Goal: Task Accomplishment & Management: Complete application form

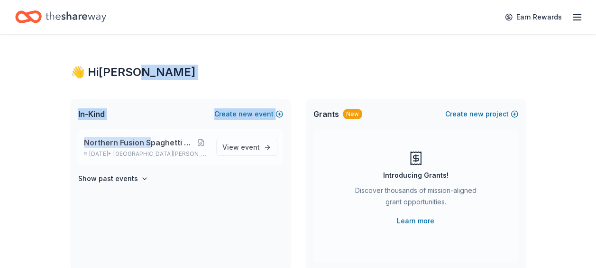
drag, startPoint x: 152, startPoint y: 142, endPoint x: 158, endPoint y: 142, distance: 6.7
click at [158, 142] on span "Northern Fusion Spaghetti Fundraiser" at bounding box center [139, 142] width 110 height 11
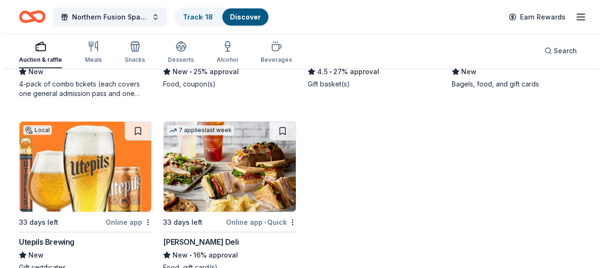
scroll to position [1332, 0]
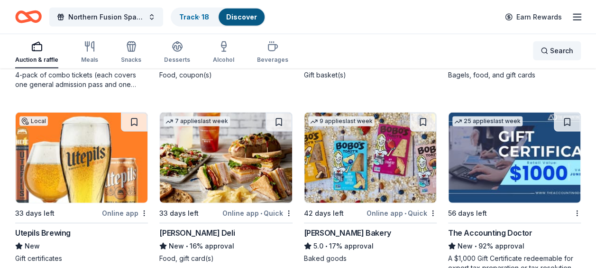
click at [549, 49] on div "Search" at bounding box center [557, 50] width 33 height 11
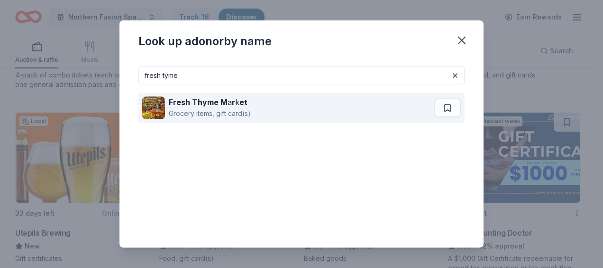
type input "fresh tyme"
click at [259, 110] on div "Fresh Thyme M a r k et Grocery items, gift card(s)" at bounding box center [288, 107] width 292 height 30
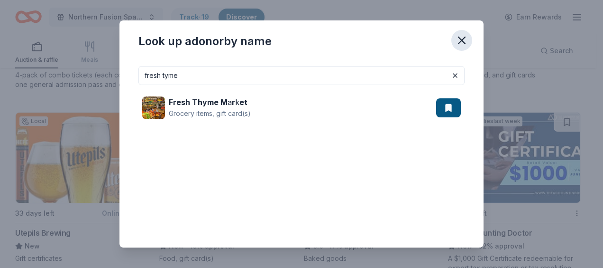
click at [462, 40] on icon "button" at bounding box center [462, 40] width 7 height 7
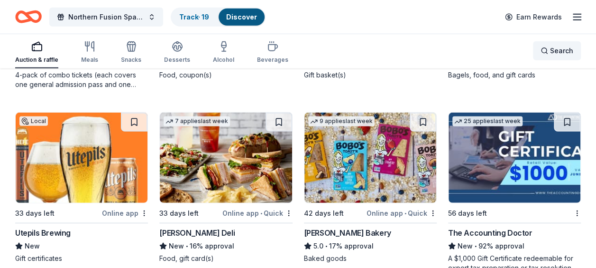
click at [548, 50] on div "Search" at bounding box center [557, 50] width 33 height 11
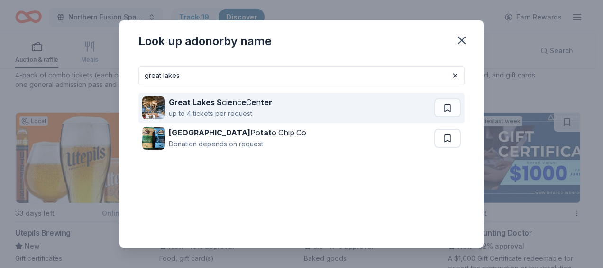
type input "great lakes"
click at [229, 106] on strong "e" at bounding box center [230, 101] width 5 height 9
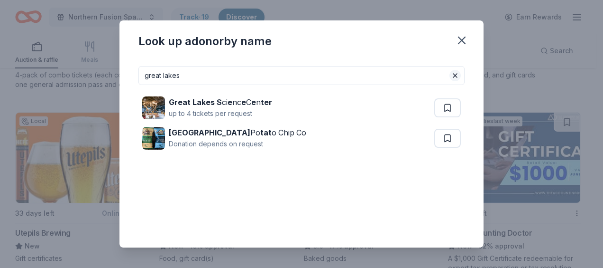
click at [450, 75] on button at bounding box center [455, 75] width 11 height 11
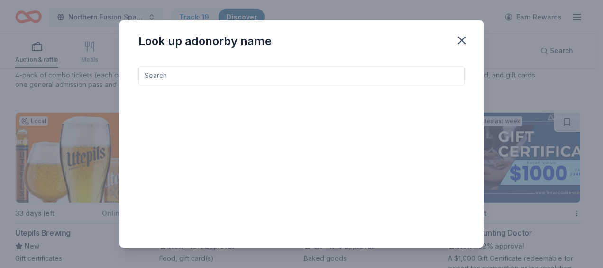
click at [444, 75] on input at bounding box center [302, 75] width 326 height 19
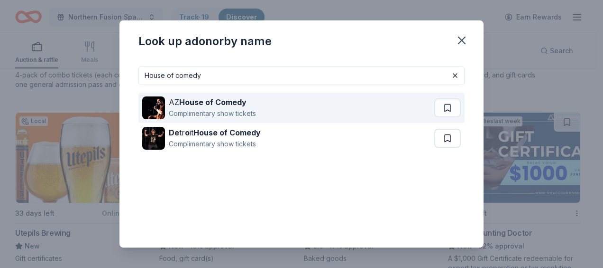
type input "House of comedy"
click at [295, 111] on div "AZ House of Comedy Complimentary show tickets" at bounding box center [288, 107] width 292 height 30
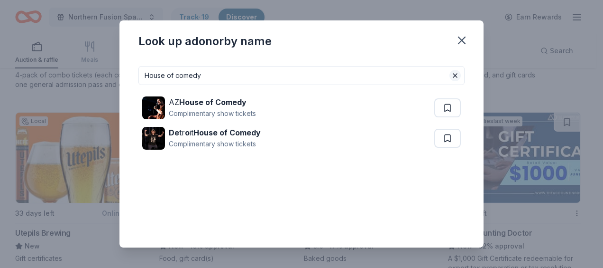
click at [450, 78] on button at bounding box center [455, 75] width 11 height 11
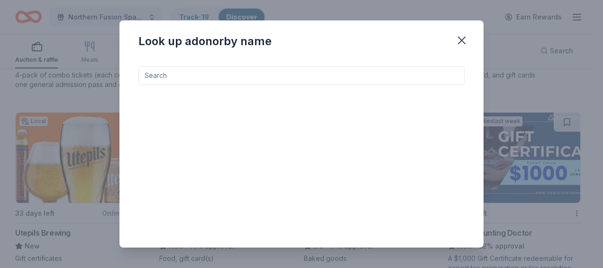
click at [342, 81] on input at bounding box center [302, 75] width 326 height 19
type input "hyvee"
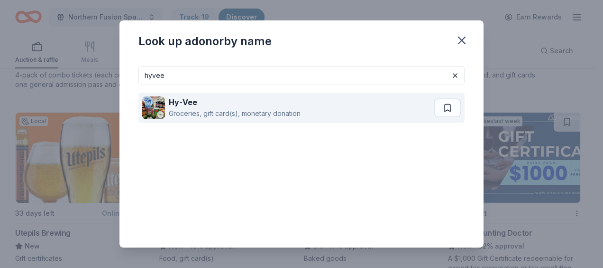
click at [252, 105] on div "Hy - Vee" at bounding box center [235, 101] width 132 height 11
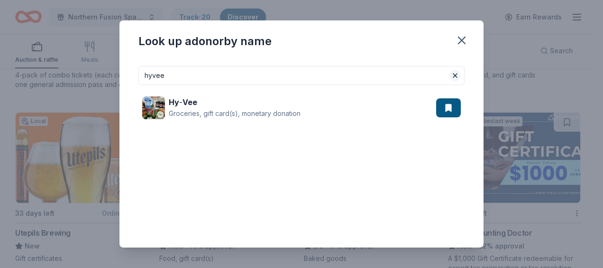
click at [450, 77] on button at bounding box center [455, 75] width 11 height 11
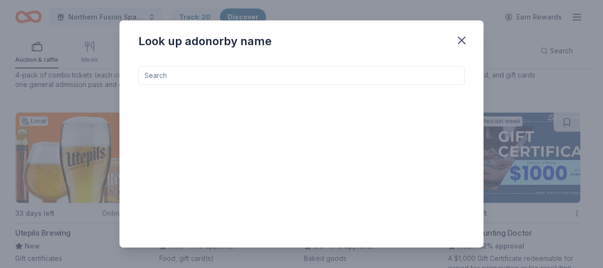
click at [315, 75] on input at bounding box center [302, 75] width 326 height 19
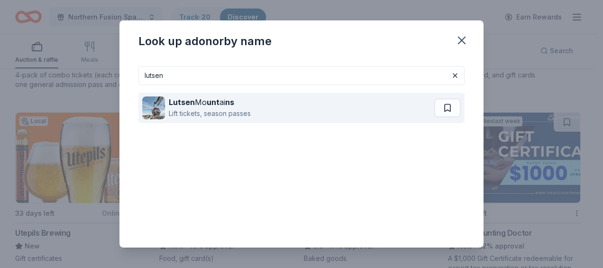
click at [219, 108] on div "Lift tickets, season passes" at bounding box center [210, 113] width 82 height 11
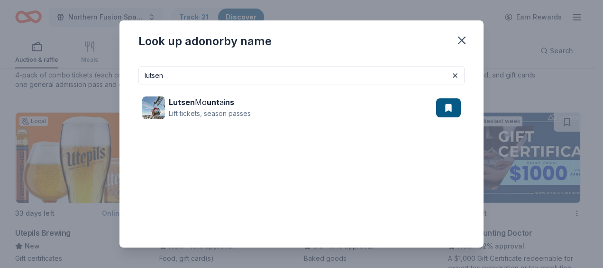
click at [179, 74] on input "lutsen" at bounding box center [302, 75] width 326 height 19
type input "l"
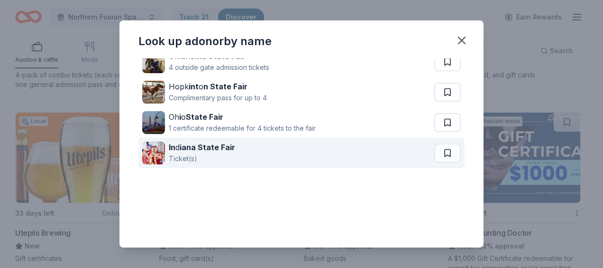
scroll to position [0, 0]
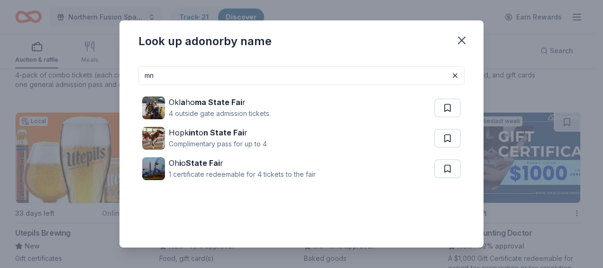
type input "m"
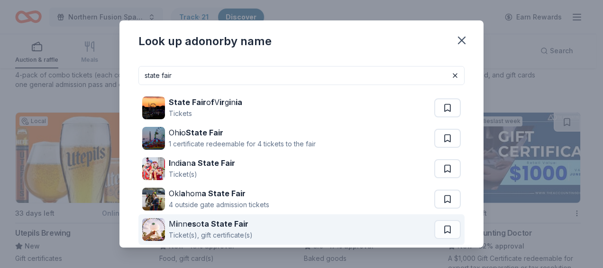
type input "state fair"
click at [227, 233] on div "Ticket(s), gift certificate(s)" at bounding box center [211, 234] width 84 height 11
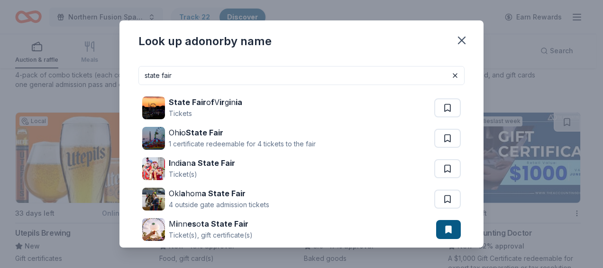
click at [222, 74] on input "state fair" at bounding box center [302, 75] width 326 height 19
click at [450, 77] on button at bounding box center [455, 75] width 11 height 11
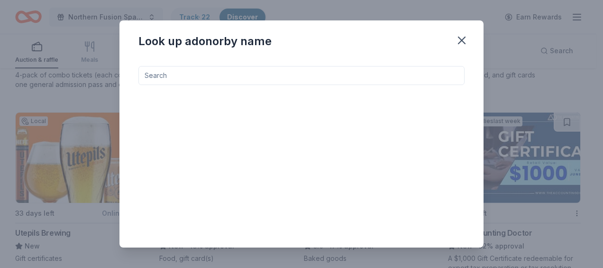
click at [348, 75] on input at bounding box center [302, 75] width 326 height 19
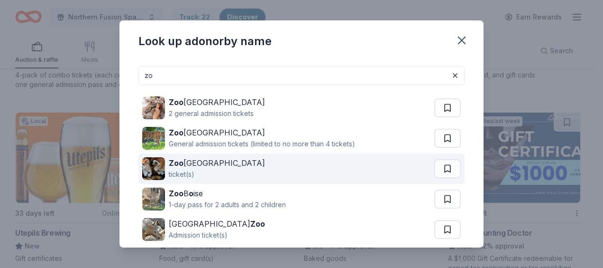
type input "z"
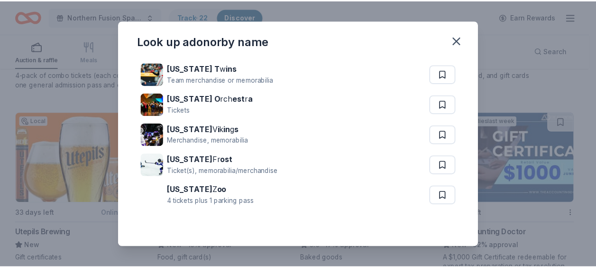
scroll to position [46, 0]
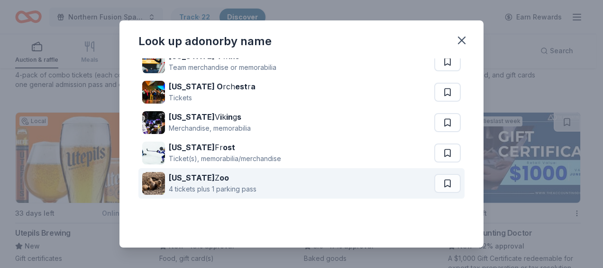
type input "minnesota"
click at [213, 184] on div "4 tickets plus 1 parking pass" at bounding box center [213, 188] width 88 height 11
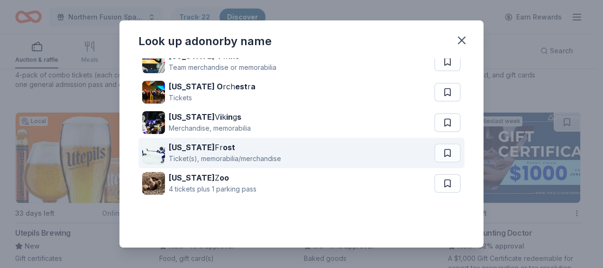
click at [207, 153] on div "Ticket(s), memorabilia/merchandise" at bounding box center [225, 158] width 112 height 11
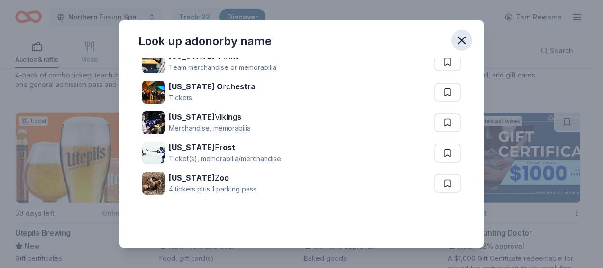
click at [465, 38] on icon "button" at bounding box center [462, 40] width 7 height 7
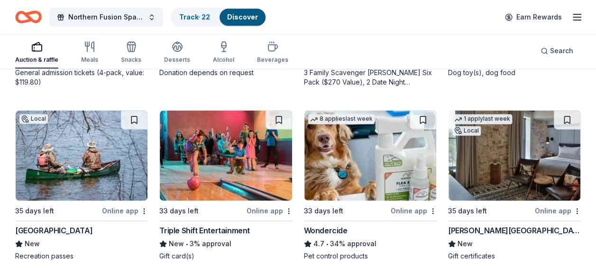
scroll to position [622, 0]
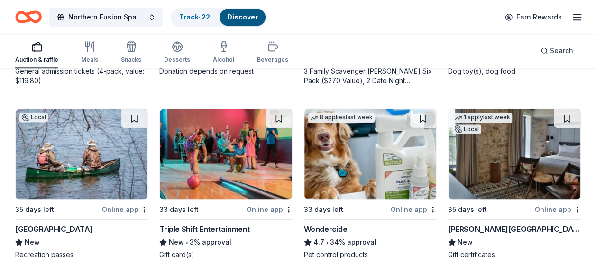
click at [489, 155] on img at bounding box center [515, 154] width 132 height 90
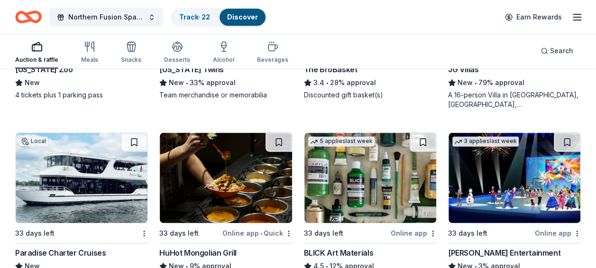
scroll to position [2402, 0]
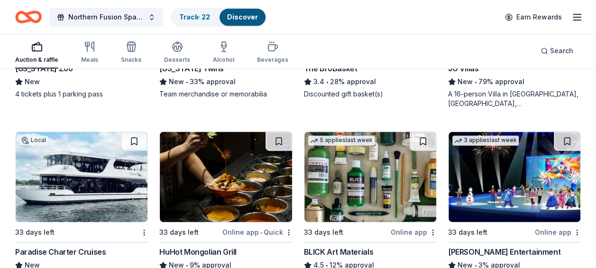
click at [119, 168] on img at bounding box center [82, 176] width 132 height 90
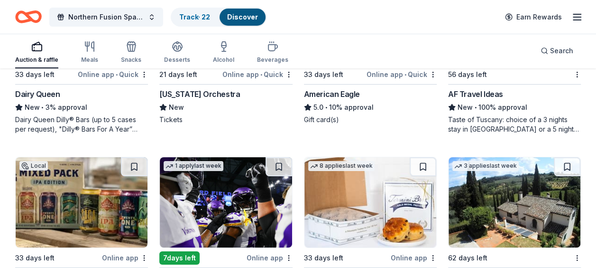
scroll to position [1589, 0]
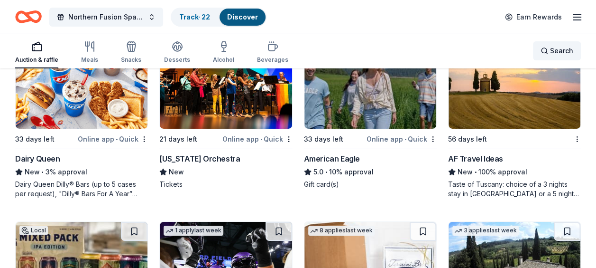
click at [558, 53] on span "Search" at bounding box center [561, 50] width 23 height 11
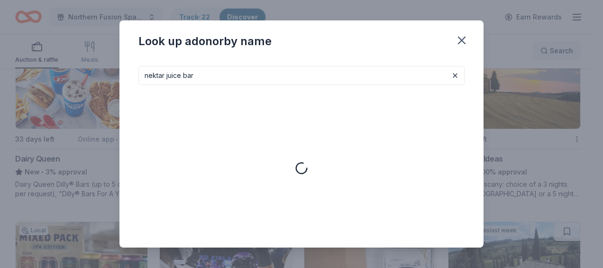
type input "nektar juice bar"
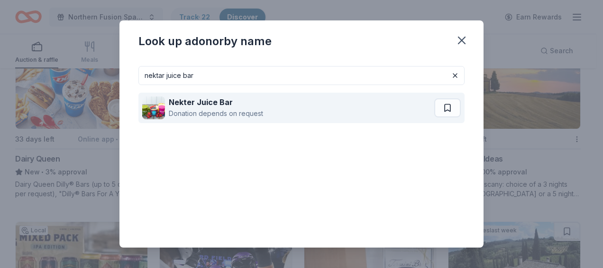
click at [255, 116] on div "Donation depends on request" at bounding box center [216, 113] width 94 height 11
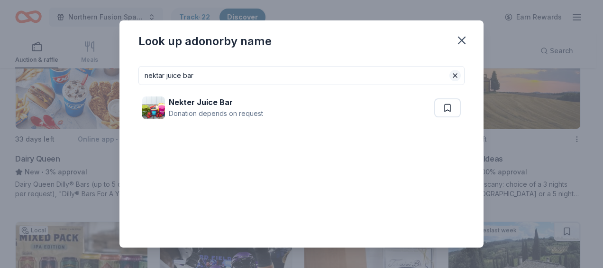
click at [453, 76] on button at bounding box center [455, 75] width 11 height 11
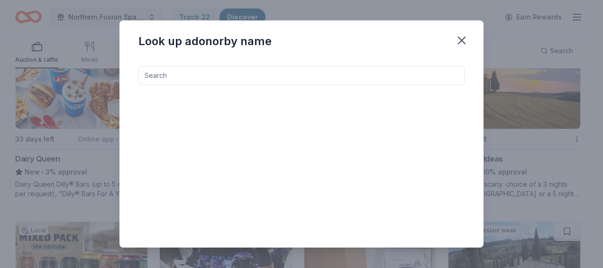
click at [310, 75] on input at bounding box center [302, 75] width 326 height 19
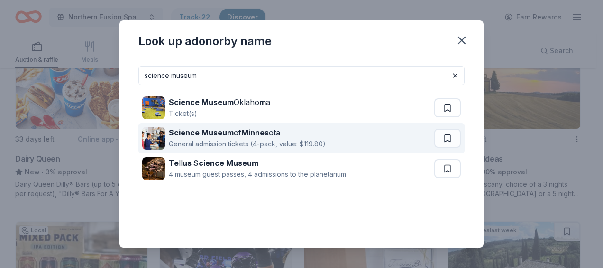
type input "science museum"
click at [228, 142] on div "General admission tickets (4-pack, value: $119.80)" at bounding box center [247, 143] width 157 height 11
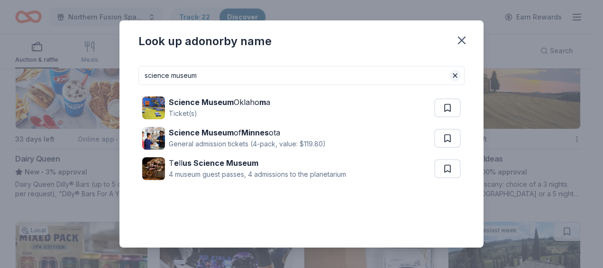
click at [450, 77] on button at bounding box center [455, 75] width 11 height 11
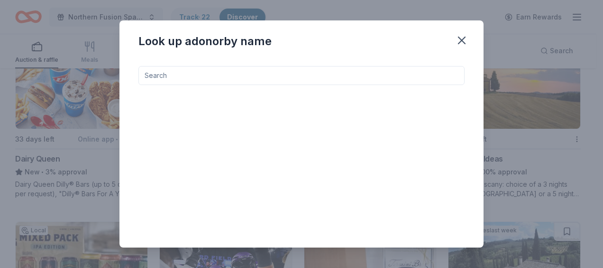
click at [257, 68] on input at bounding box center [302, 75] width 326 height 19
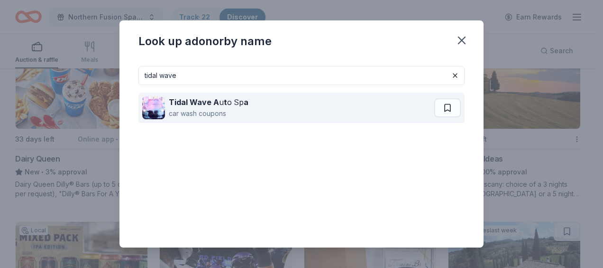
type input "tidal wave"
click at [222, 109] on div "car wash coupons" at bounding box center [209, 113] width 80 height 11
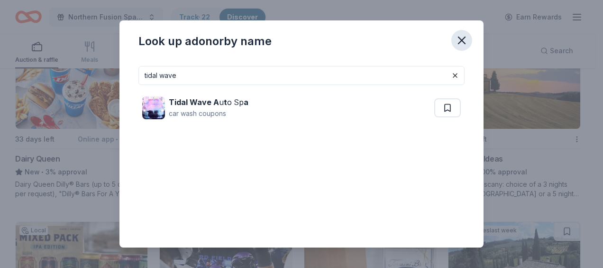
click at [461, 42] on icon "button" at bounding box center [462, 40] width 7 height 7
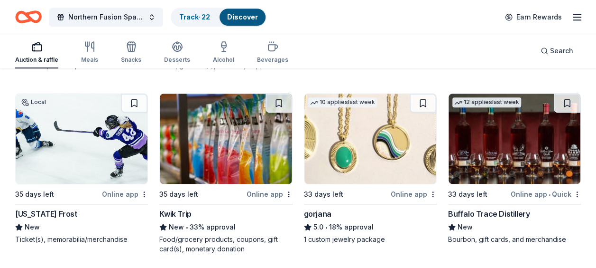
scroll to position [2076, 0]
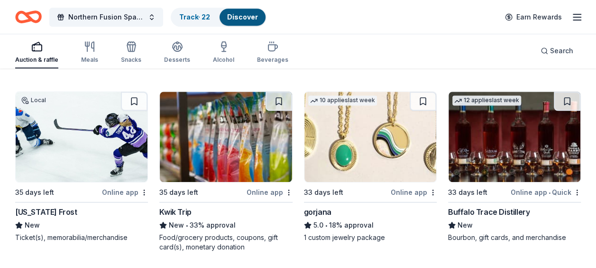
click at [248, 146] on img at bounding box center [226, 137] width 132 height 90
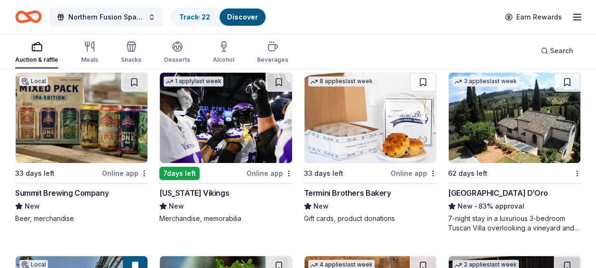
scroll to position [1737, 0]
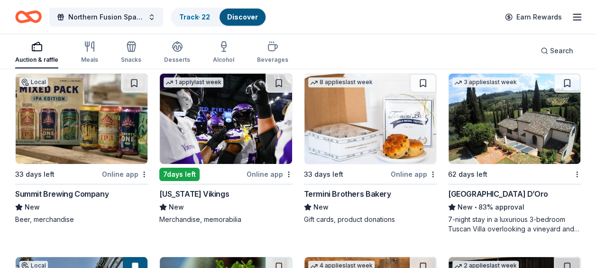
click at [94, 142] on img at bounding box center [82, 119] width 132 height 90
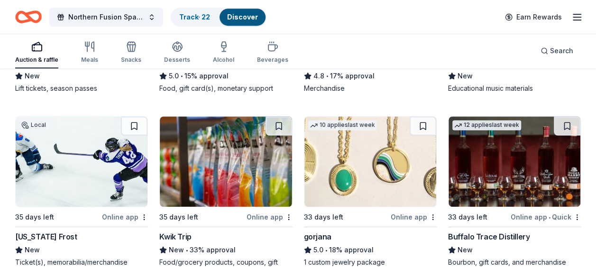
scroll to position [2052, 0]
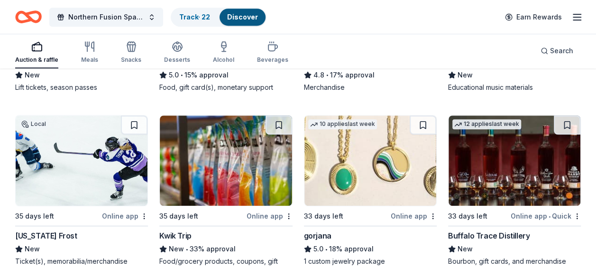
click at [358, 167] on img at bounding box center [371, 160] width 132 height 90
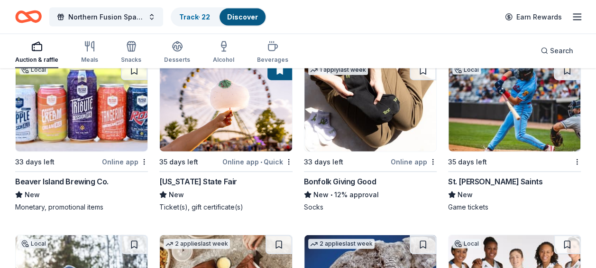
scroll to position [2839, 0]
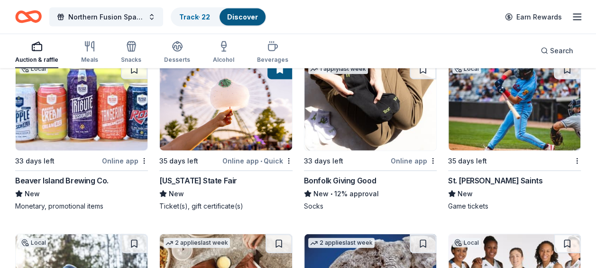
click at [515, 108] on img at bounding box center [515, 105] width 132 height 90
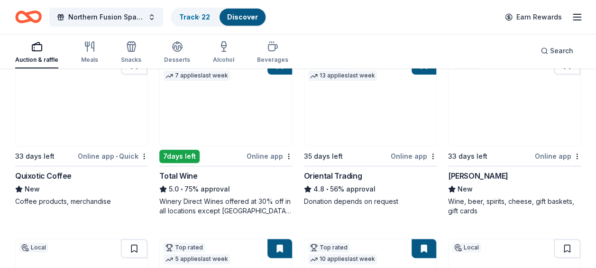
scroll to position [128, 0]
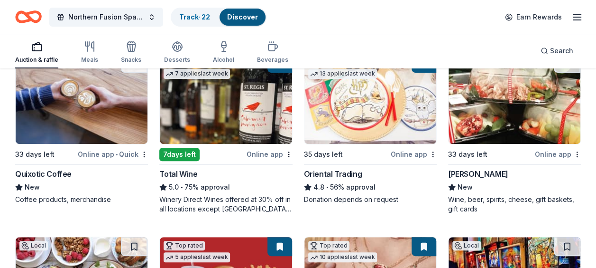
click at [497, 119] on img at bounding box center [515, 99] width 132 height 90
click at [470, 168] on div "Surdyk's" at bounding box center [478, 173] width 60 height 11
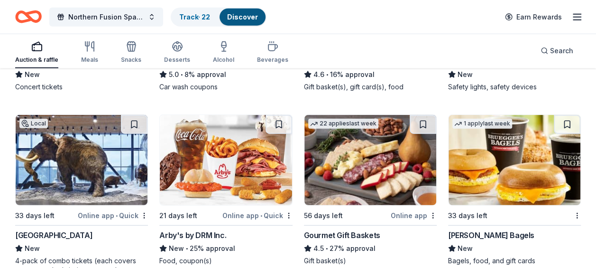
scroll to position [1192, 0]
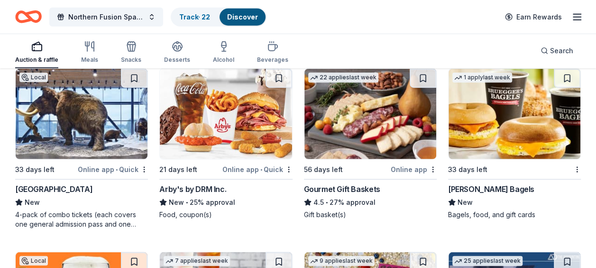
click at [231, 110] on img at bounding box center [226, 114] width 132 height 90
click at [362, 135] on img at bounding box center [371, 114] width 132 height 90
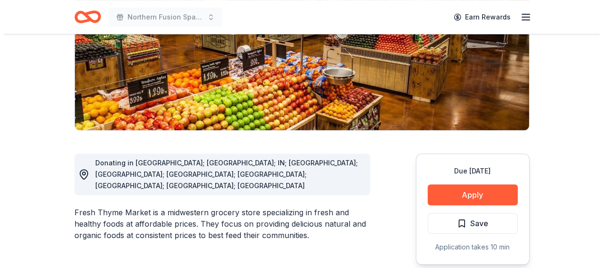
scroll to position [158, 0]
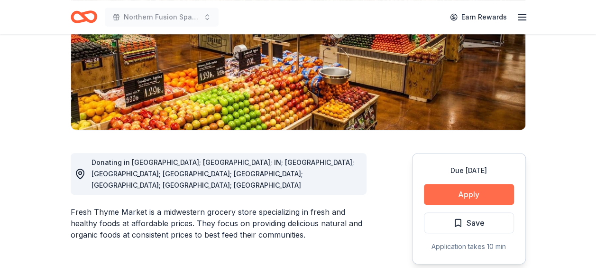
click at [476, 198] on button "Apply" at bounding box center [469, 194] width 90 height 21
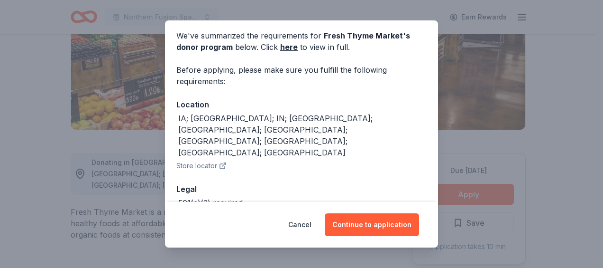
scroll to position [59, 0]
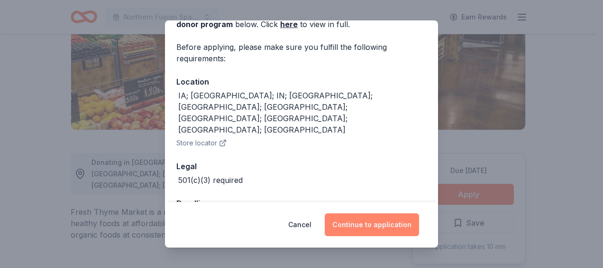
click at [367, 226] on button "Continue to application" at bounding box center [372, 224] width 94 height 23
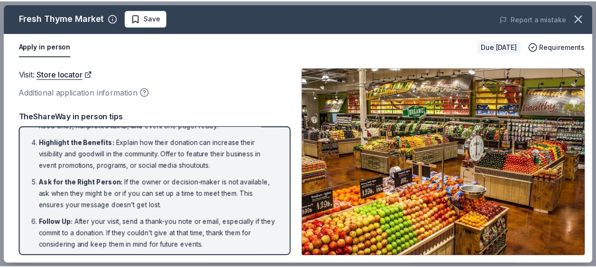
scroll to position [98, 0]
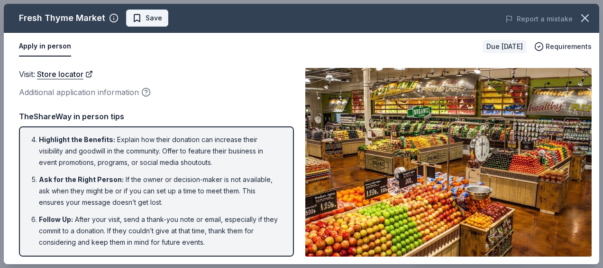
click at [132, 19] on span "Save" at bounding box center [147, 17] width 30 height 11
click at [584, 18] on icon "button" at bounding box center [585, 18] width 7 height 7
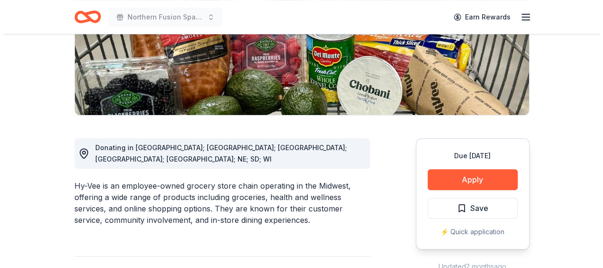
scroll to position [175, 0]
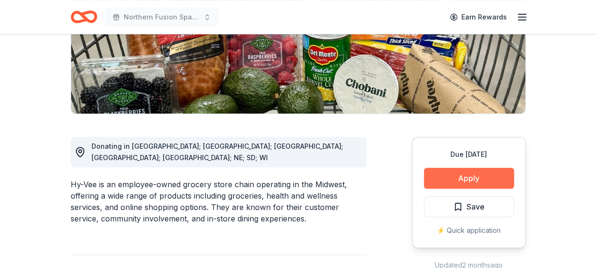
click at [469, 176] on button "Apply" at bounding box center [469, 177] width 90 height 21
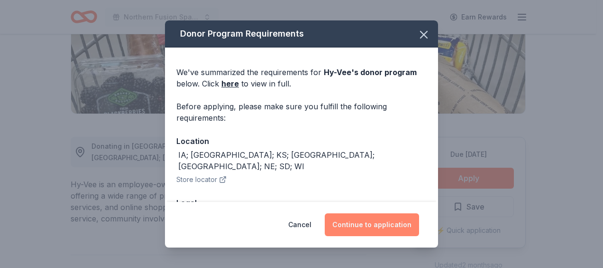
click at [377, 226] on button "Continue to application" at bounding box center [372, 224] width 94 height 23
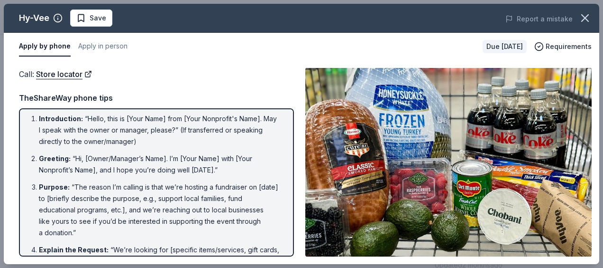
scroll to position [0, 0]
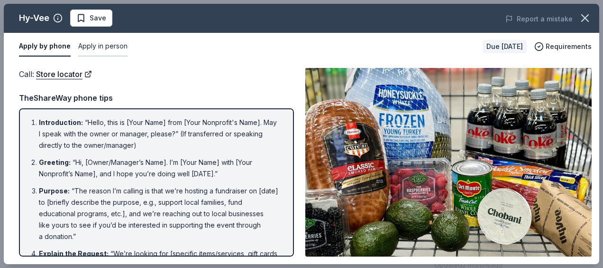
click at [102, 46] on button "Apply in person" at bounding box center [102, 47] width 49 height 20
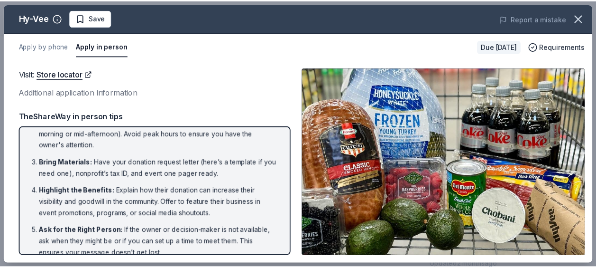
scroll to position [98, 0]
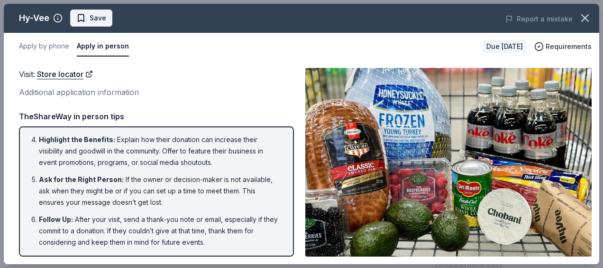
click at [90, 14] on span "Save" at bounding box center [98, 17] width 17 height 11
click at [582, 17] on icon "button" at bounding box center [585, 17] width 13 height 13
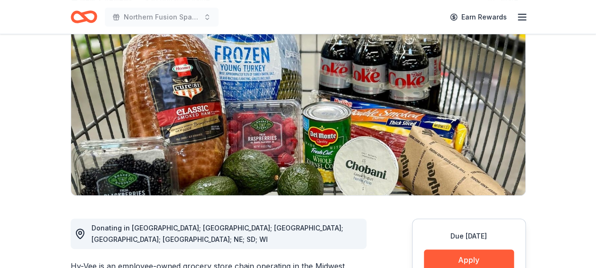
scroll to position [0, 0]
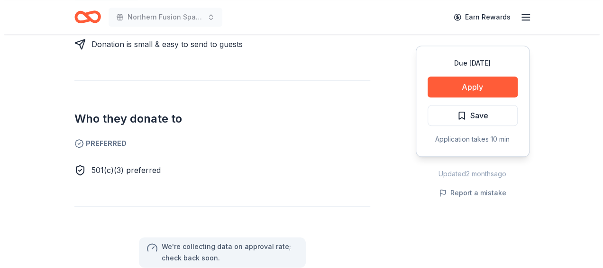
scroll to position [476, 0]
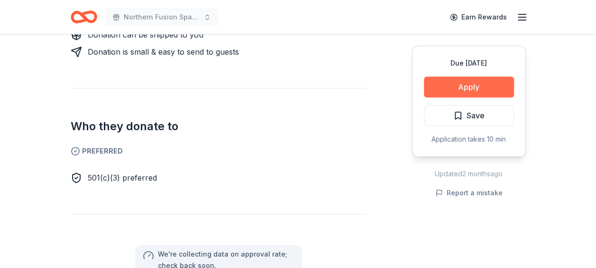
click at [466, 89] on button "Apply" at bounding box center [469, 86] width 90 height 21
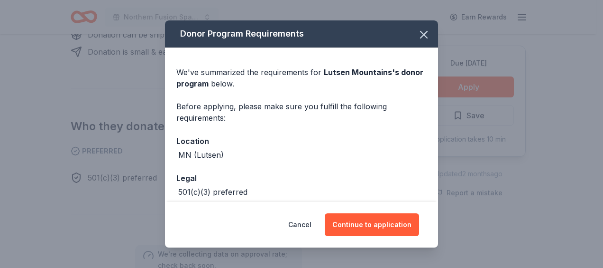
scroll to position [46, 0]
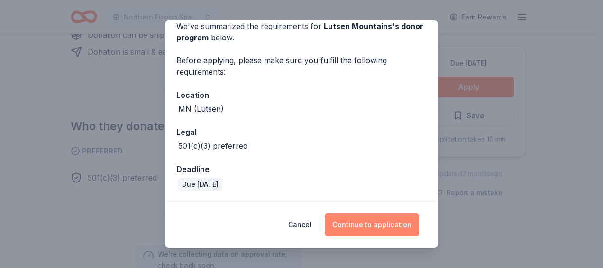
click at [367, 224] on button "Continue to application" at bounding box center [372, 224] width 94 height 23
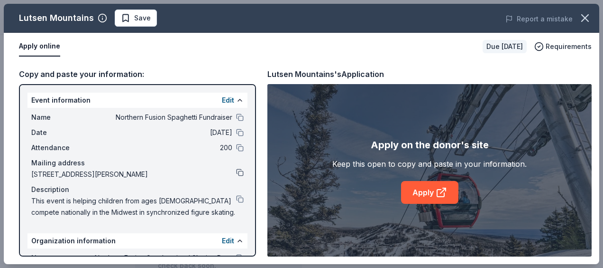
click at [236, 172] on button at bounding box center [240, 172] width 8 height 8
click at [222, 99] on button "Edit" at bounding box center [228, 99] width 12 height 11
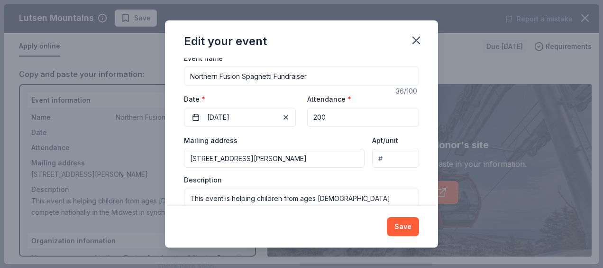
scroll to position [111, 0]
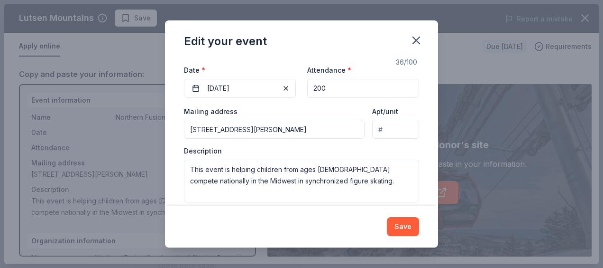
click at [353, 129] on input "2046 13th Avenue East, North Saint Paul, MN, 55109" at bounding box center [274, 129] width 181 height 19
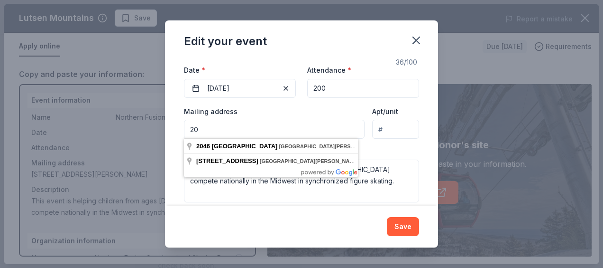
type input "2"
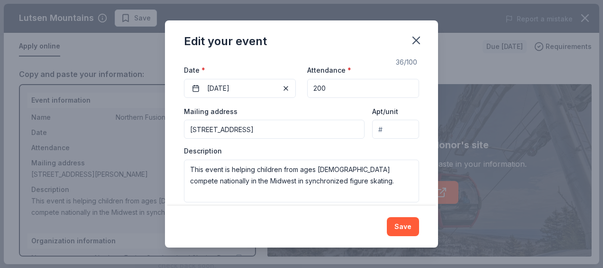
type input "7960 Demontreville Trail North, Lake Elmo, MN, 55042"
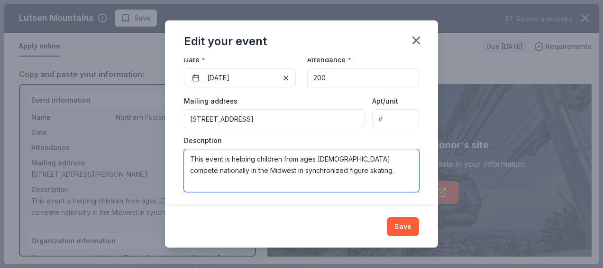
drag, startPoint x: 330, startPoint y: 166, endPoint x: 170, endPoint y: 154, distance: 160.8
click at [170, 154] on div "Changes made here will update the Event too. Update donors you've applied to Le…" at bounding box center [301, 132] width 273 height 148
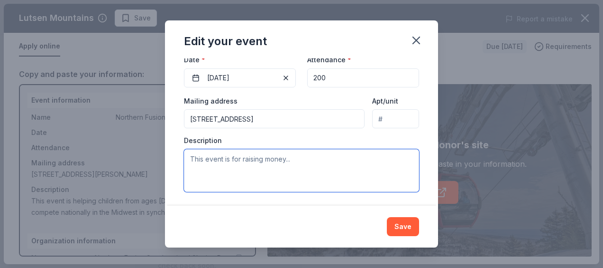
paste textarea "Northern Fusion Synchronized Figure Skating program will host a Spaghetti Dinne…"
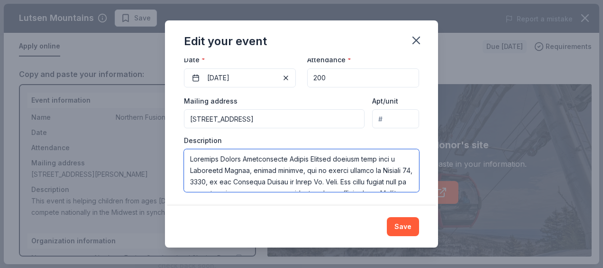
scroll to position [256, 0]
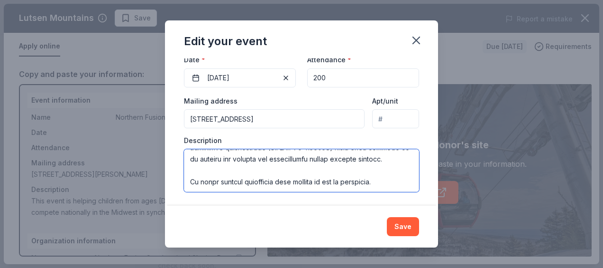
click at [353, 176] on textarea at bounding box center [301, 170] width 235 height 43
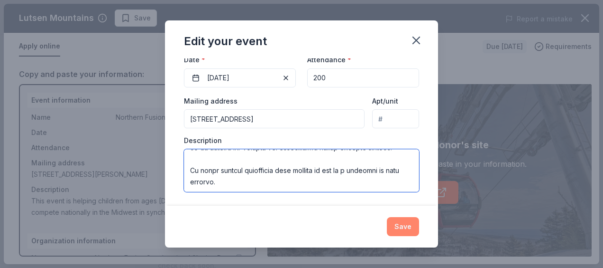
type textarea "Northern Fusion Synchronized Figure Skating program will host a Spaghetti Dinne…"
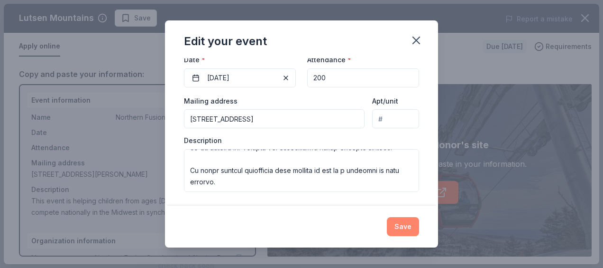
click at [400, 226] on button "Save" at bounding box center [403, 226] width 32 height 19
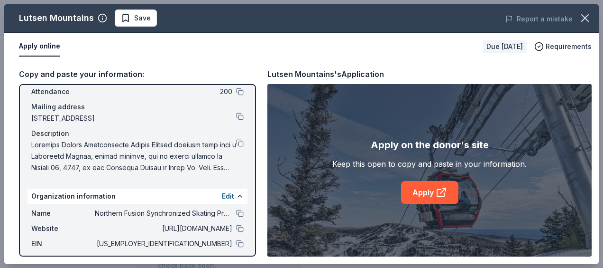
scroll to position [0, 0]
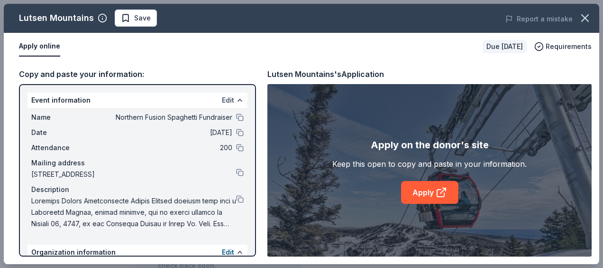
click at [222, 96] on button "Edit" at bounding box center [228, 99] width 12 height 11
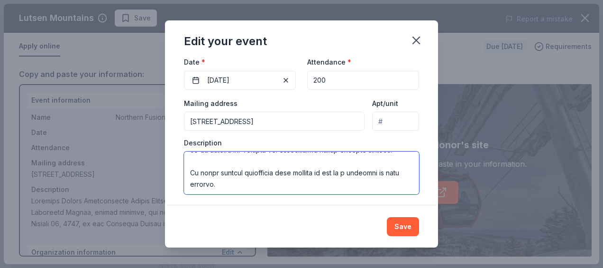
scroll to position [273, 0]
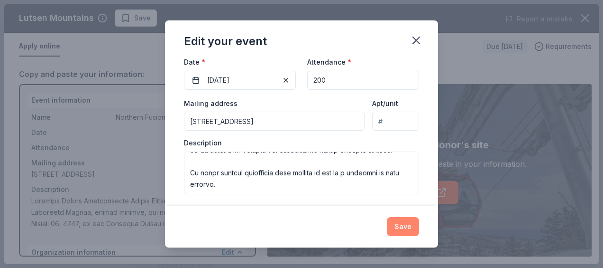
click at [397, 226] on button "Save" at bounding box center [403, 226] width 32 height 19
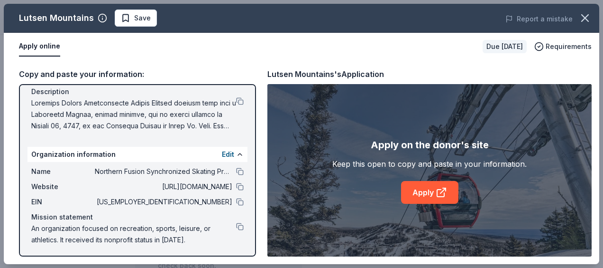
scroll to position [99, 0]
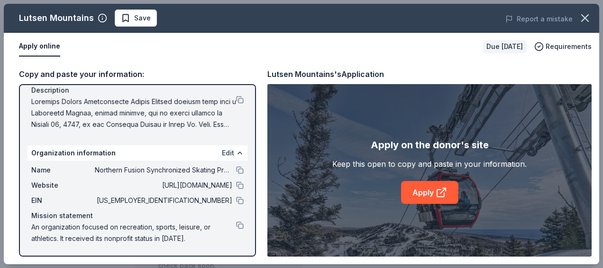
click at [222, 152] on button "Edit" at bounding box center [228, 152] width 12 height 11
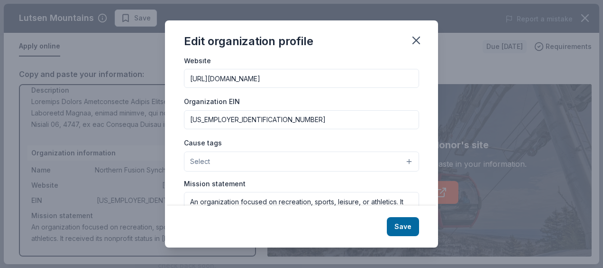
scroll to position [168, 0]
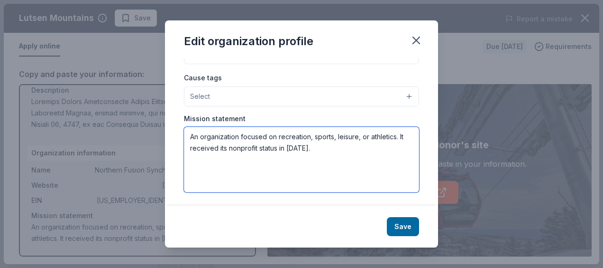
drag, startPoint x: 322, startPoint y: 148, endPoint x: 186, endPoint y: 136, distance: 136.2
click at [186, 136] on textarea "An organization focused on recreation, sports, leisure, or athletics. It receiv…" at bounding box center [301, 159] width 235 height 65
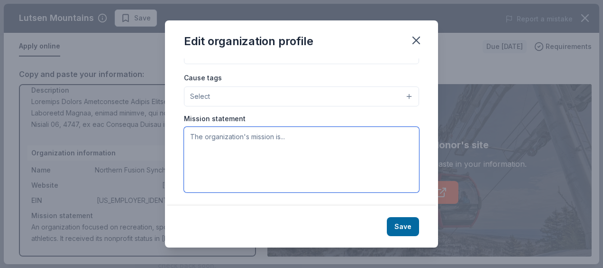
paste textarea "The Northern Fusion program is committed to building and fostering a positive a…"
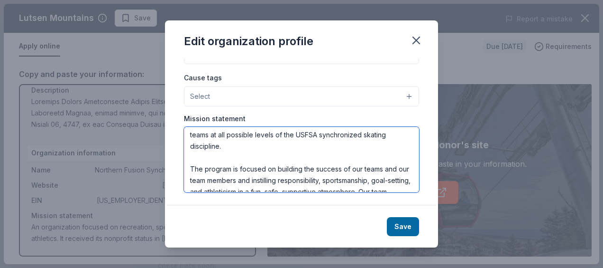
scroll to position [0, 0]
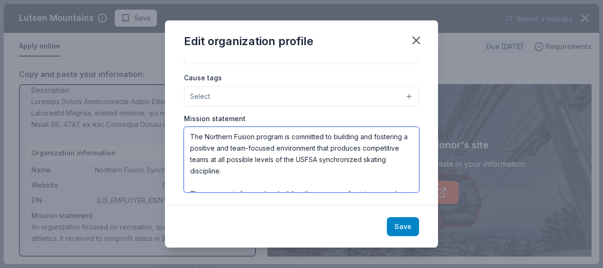
type textarea "The Northern Fusion program is committed to building and fostering a positive a…"
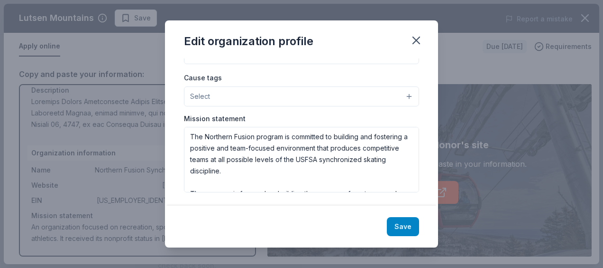
click at [394, 225] on button "Save" at bounding box center [403, 226] width 32 height 19
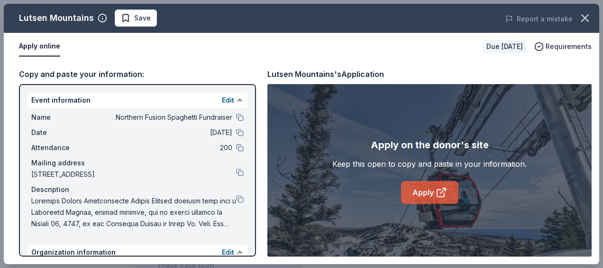
click at [423, 194] on link "Apply" at bounding box center [429, 192] width 57 height 23
click at [236, 133] on button at bounding box center [240, 133] width 8 height 8
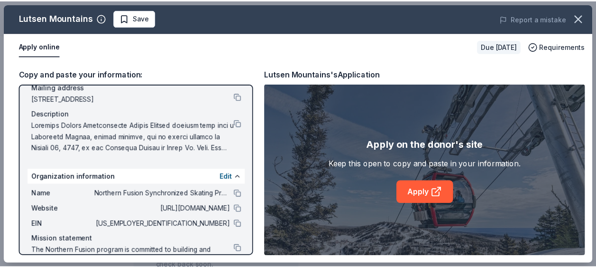
scroll to position [76, 0]
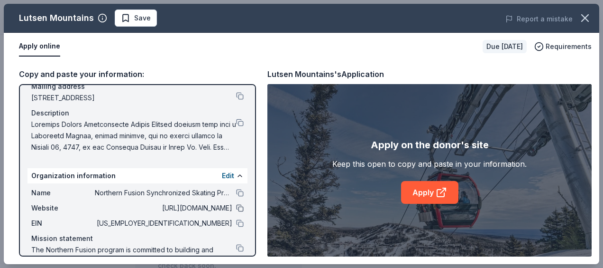
click at [236, 209] on button at bounding box center [240, 208] width 8 height 8
click at [236, 224] on button at bounding box center [240, 223] width 8 height 8
click at [129, 20] on span "Save" at bounding box center [136, 17] width 30 height 11
click at [582, 20] on icon "button" at bounding box center [585, 17] width 13 height 13
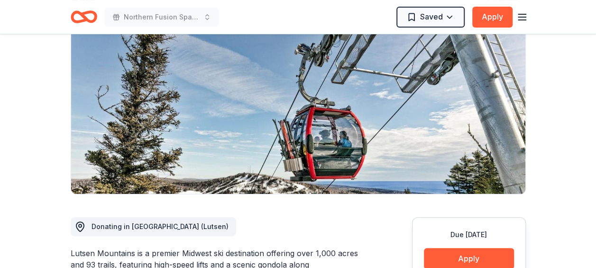
scroll to position [0, 0]
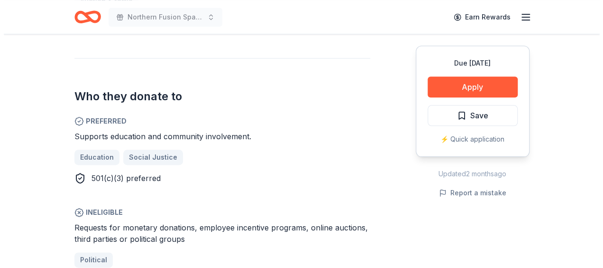
scroll to position [511, 0]
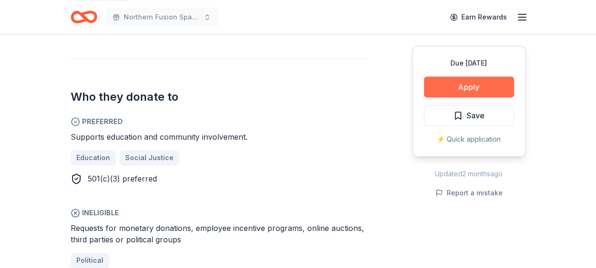
click at [442, 85] on button "Apply" at bounding box center [469, 86] width 90 height 21
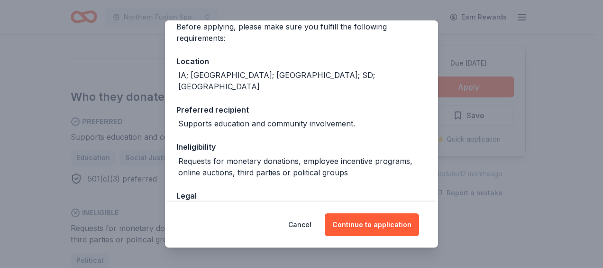
scroll to position [132, 0]
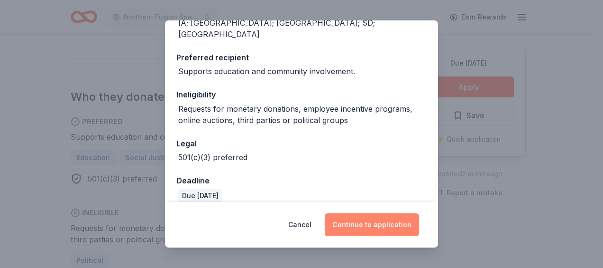
click at [350, 223] on button "Continue to application" at bounding box center [372, 224] width 94 height 23
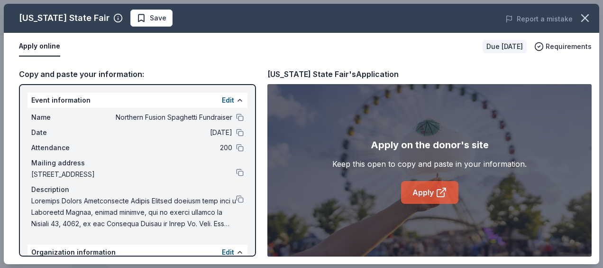
click at [450, 189] on link "Apply" at bounding box center [429, 192] width 57 height 23
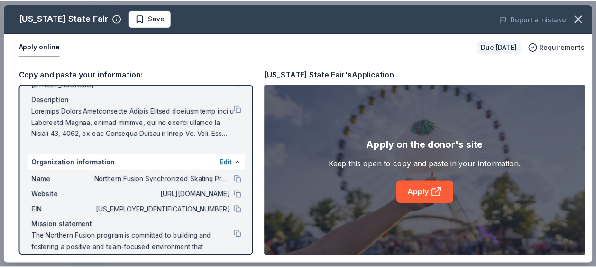
scroll to position [90, 0]
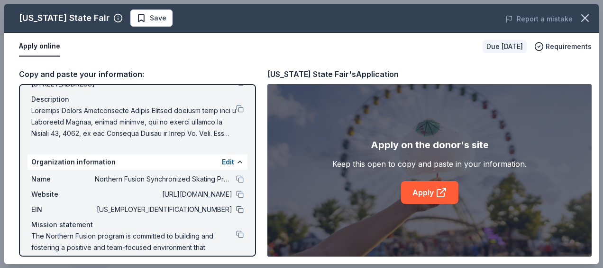
click at [236, 209] on button at bounding box center [240, 209] width 8 height 8
click at [139, 17] on span "Save" at bounding box center [152, 17] width 30 height 11
click at [588, 18] on icon "button" at bounding box center [585, 17] width 13 height 13
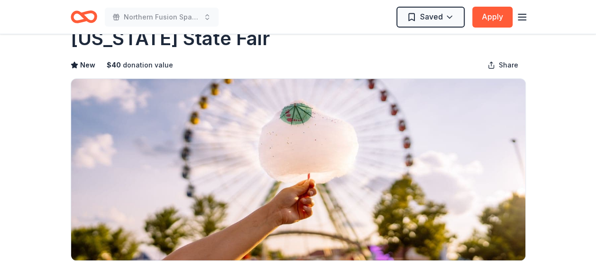
scroll to position [0, 0]
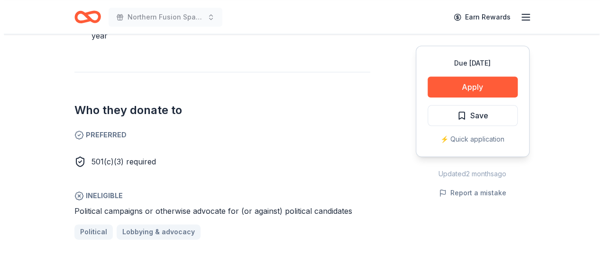
scroll to position [516, 0]
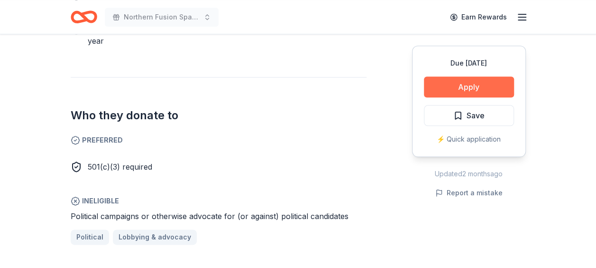
click at [443, 84] on button "Apply" at bounding box center [469, 86] width 90 height 21
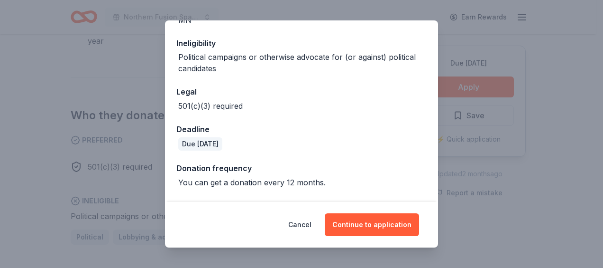
scroll to position [169, 0]
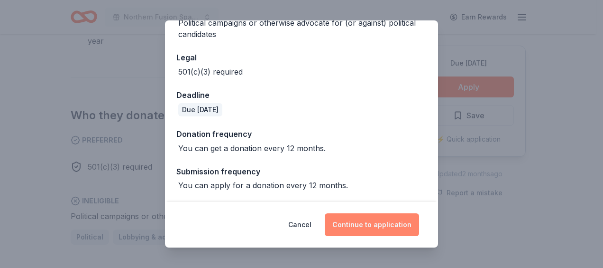
click at [358, 226] on button "Continue to application" at bounding box center [372, 224] width 94 height 23
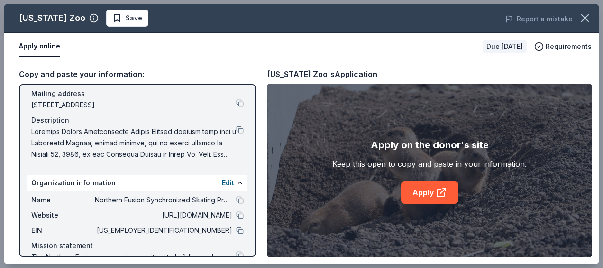
scroll to position [0, 0]
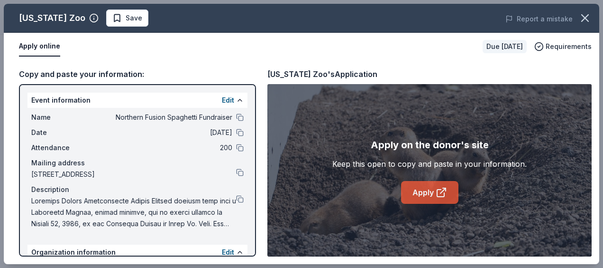
click at [418, 189] on link "Apply" at bounding box center [429, 192] width 57 height 23
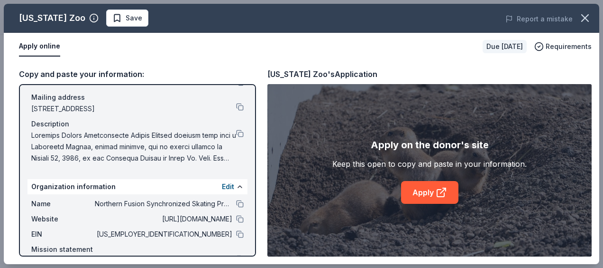
scroll to position [111, 0]
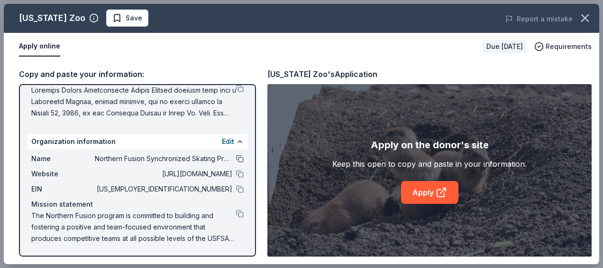
click at [236, 158] on button at bounding box center [240, 159] width 8 height 8
click at [236, 187] on button at bounding box center [240, 189] width 8 height 8
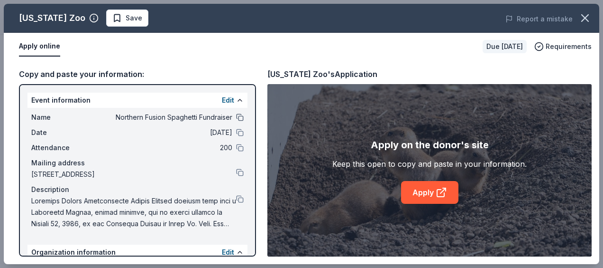
click at [236, 118] on button at bounding box center [240, 117] width 8 height 8
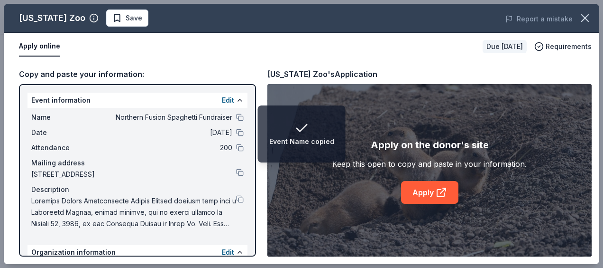
scroll to position [18, 0]
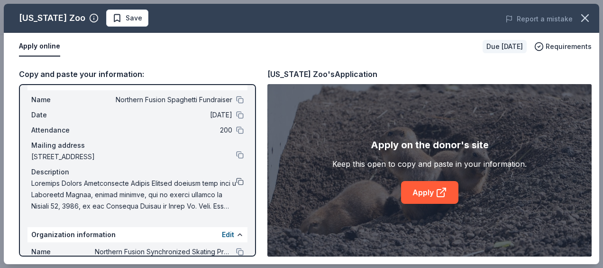
click at [236, 182] on button at bounding box center [240, 181] width 8 height 8
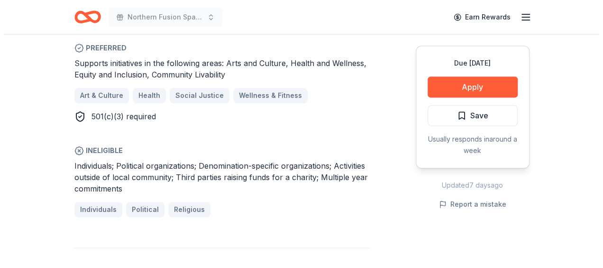
scroll to position [580, 0]
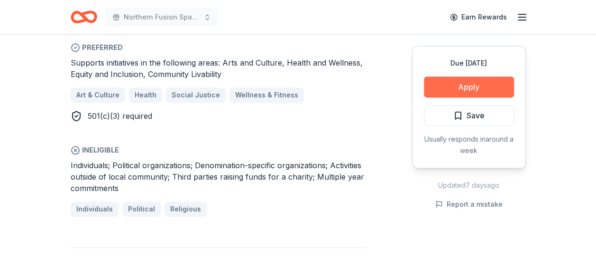
click at [449, 81] on button "Apply" at bounding box center [469, 86] width 90 height 21
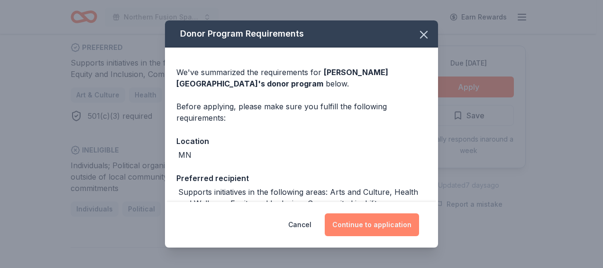
click at [363, 220] on button "Continue to application" at bounding box center [372, 224] width 94 height 23
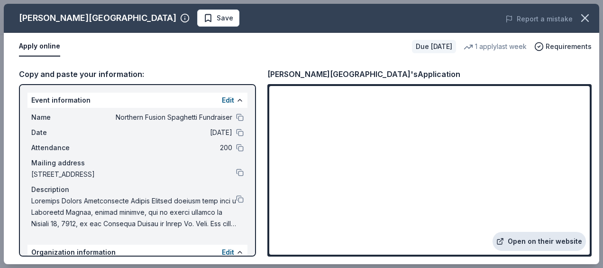
click at [511, 237] on link "Open on their website" at bounding box center [539, 240] width 93 height 19
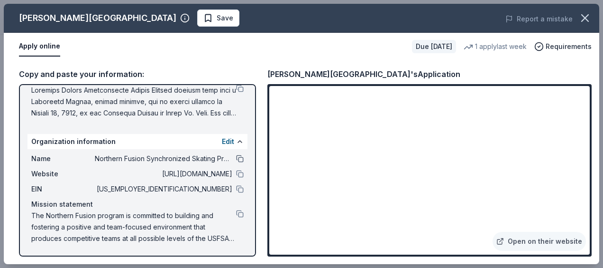
click at [236, 158] on button at bounding box center [240, 159] width 8 height 8
click at [236, 190] on button at bounding box center [240, 189] width 8 height 8
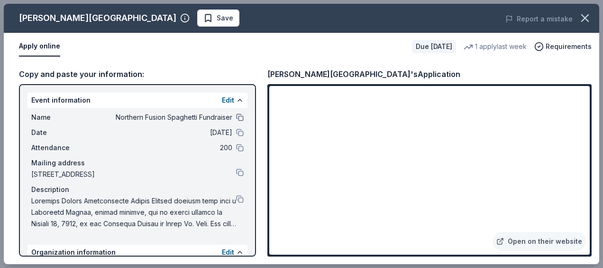
click at [236, 119] on button at bounding box center [240, 117] width 8 height 8
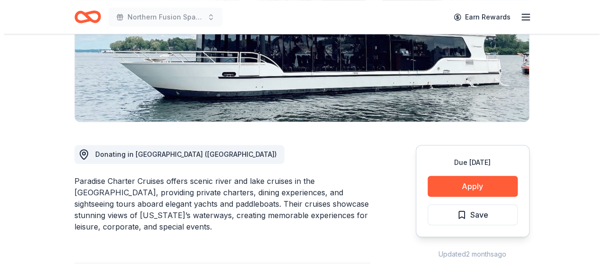
scroll to position [167, 0]
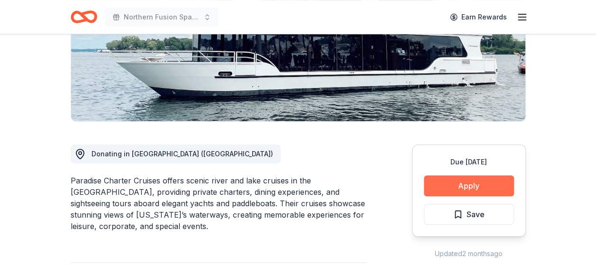
click at [485, 183] on button "Apply" at bounding box center [469, 185] width 90 height 21
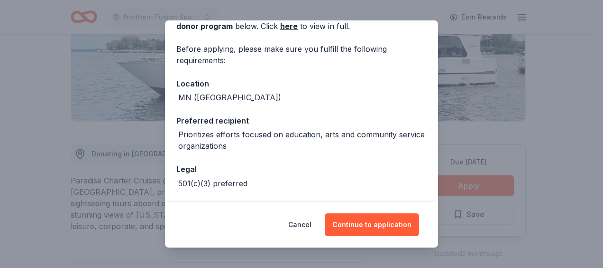
scroll to position [58, 0]
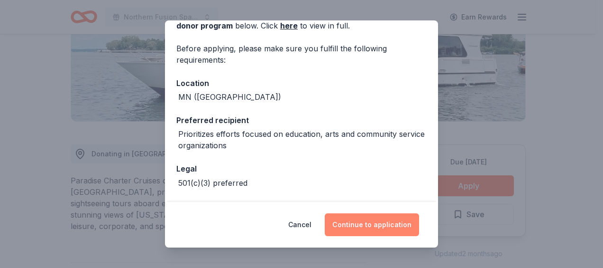
click at [350, 226] on button "Continue to application" at bounding box center [372, 224] width 94 height 23
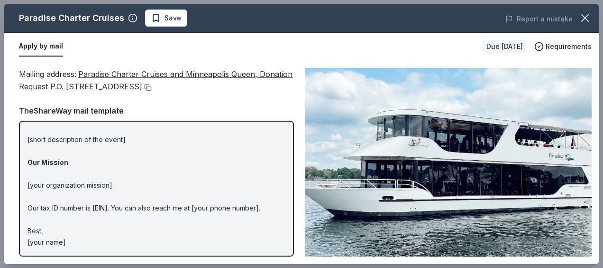
scroll to position [0, 0]
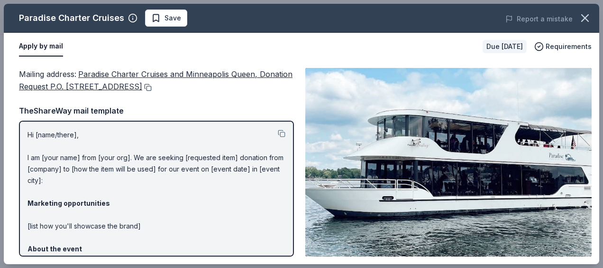
click at [152, 88] on button at bounding box center [146, 87] width 9 height 8
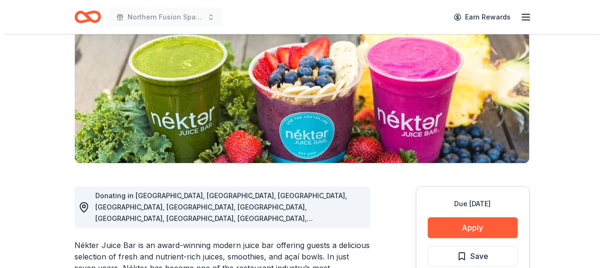
scroll to position [123, 0]
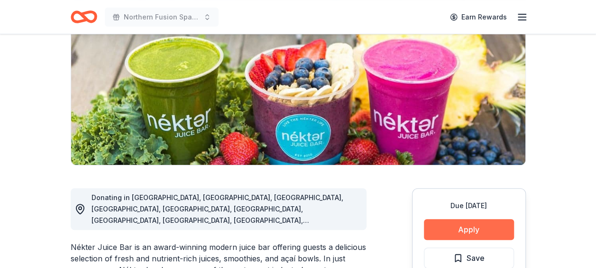
click at [439, 229] on button "Apply" at bounding box center [469, 229] width 90 height 21
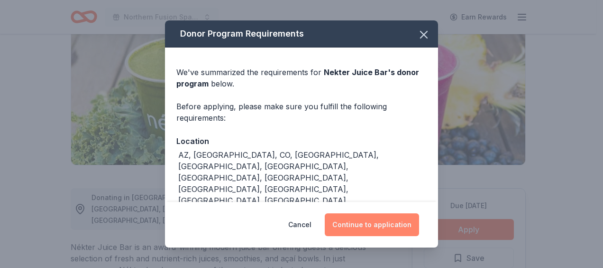
click at [377, 219] on button "Continue to application" at bounding box center [372, 224] width 94 height 23
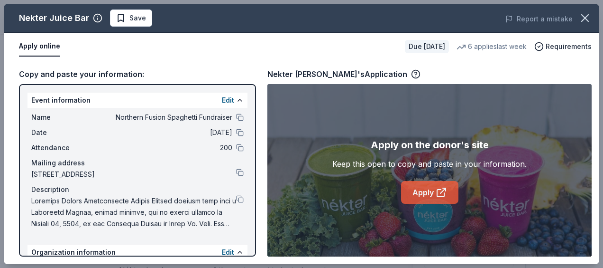
click at [418, 194] on link "Apply" at bounding box center [429, 192] width 57 height 23
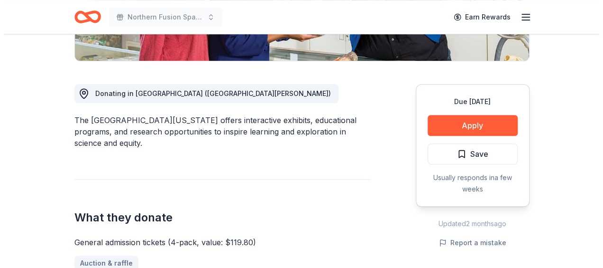
scroll to position [228, 0]
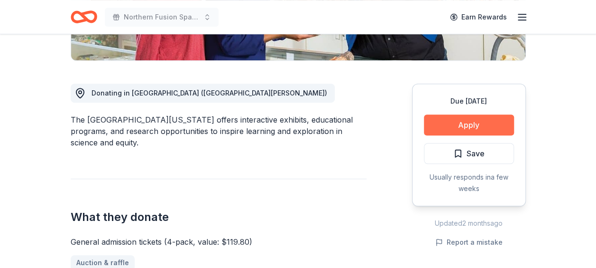
click at [437, 120] on button "Apply" at bounding box center [469, 124] width 90 height 21
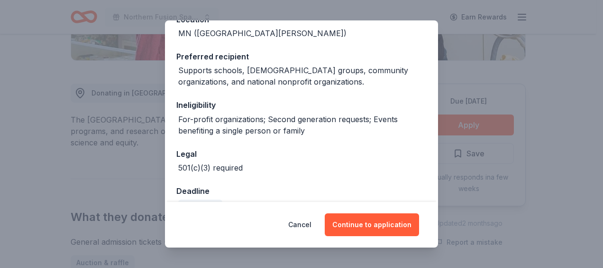
scroll to position [180, 0]
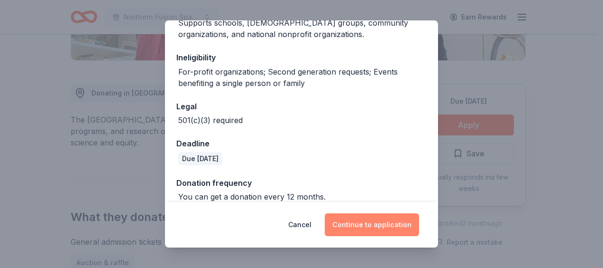
click at [352, 227] on button "Continue to application" at bounding box center [372, 224] width 94 height 23
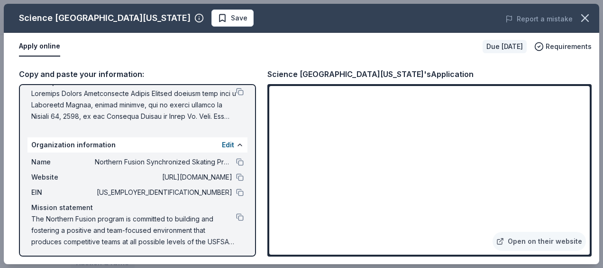
scroll to position [111, 0]
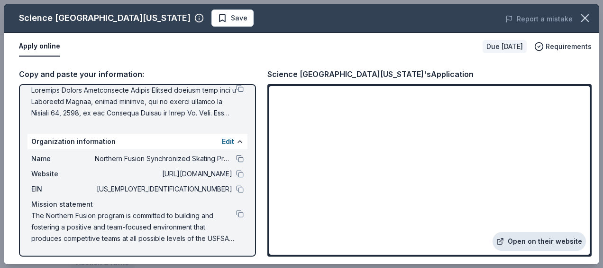
click at [504, 240] on icon at bounding box center [501, 241] width 8 height 8
click at [236, 156] on button at bounding box center [240, 159] width 8 height 8
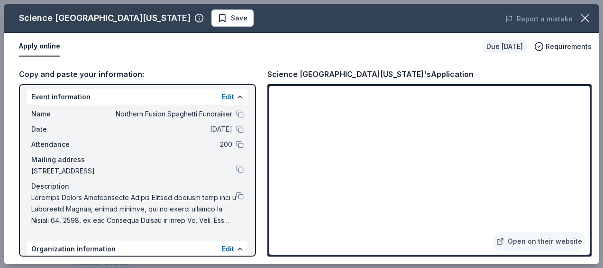
scroll to position [0, 0]
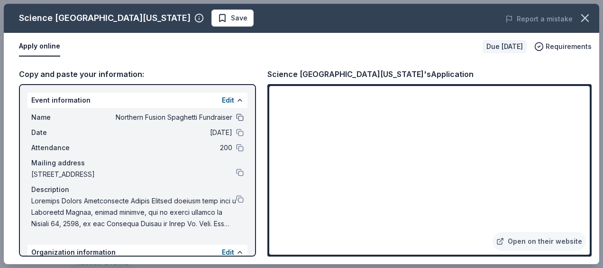
click at [236, 116] on button at bounding box center [240, 117] width 8 height 8
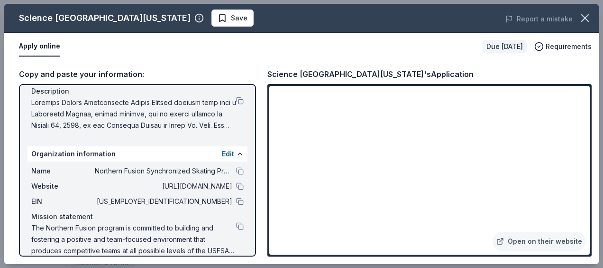
scroll to position [99, 0]
click at [236, 168] on button at bounding box center [240, 170] width 8 height 8
click at [236, 171] on button at bounding box center [240, 170] width 8 height 8
click at [236, 201] on button at bounding box center [240, 201] width 8 height 8
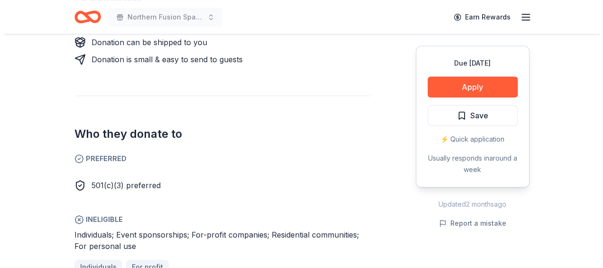
scroll to position [492, 0]
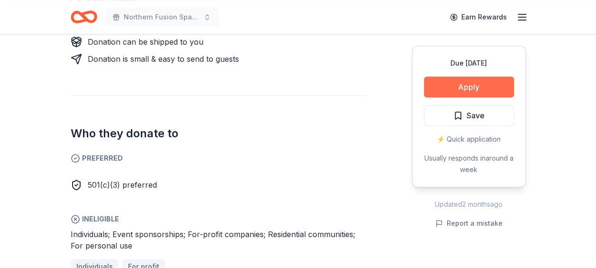
click at [441, 84] on button "Apply" at bounding box center [469, 86] width 90 height 21
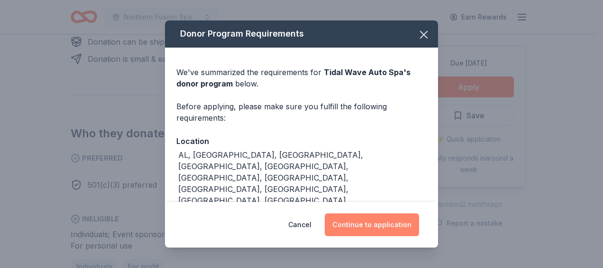
click at [344, 225] on button "Continue to application" at bounding box center [372, 224] width 94 height 23
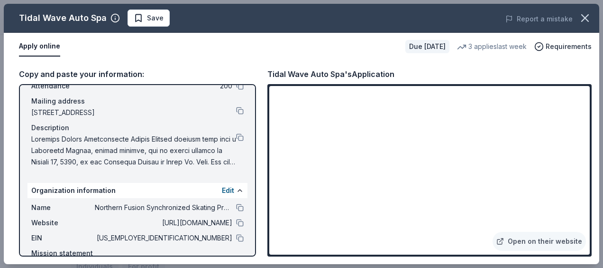
scroll to position [0, 0]
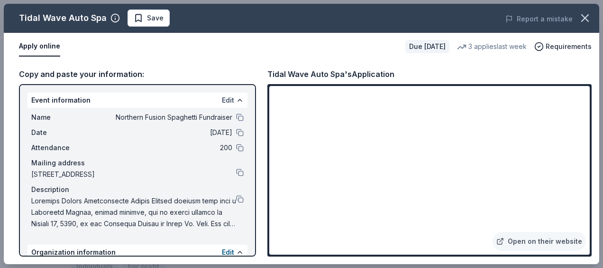
click at [222, 102] on button "Edit" at bounding box center [228, 99] width 12 height 11
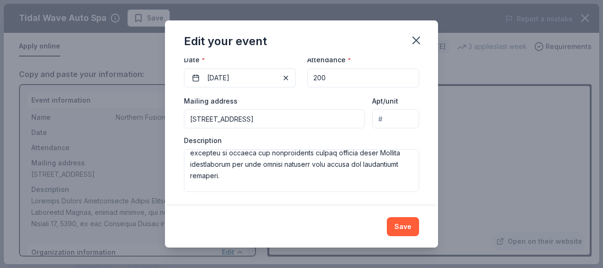
scroll to position [41, 0]
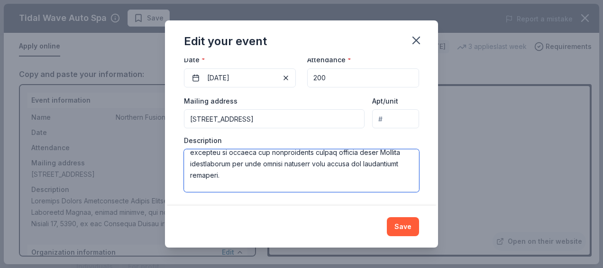
click at [313, 173] on textarea at bounding box center [301, 170] width 235 height 43
paste textarea "Our team of 30 skaters aged 9-17 comes from various backgrounds, so we prioriti…"
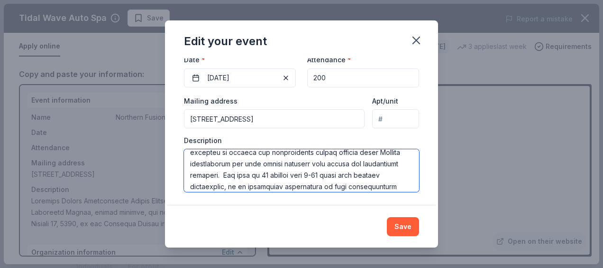
scroll to position [63, 0]
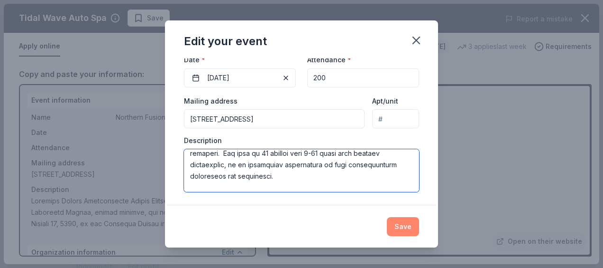
type textarea "Northern Fusion Synchronized Figure Skating program will host a Spaghetti Dinne…"
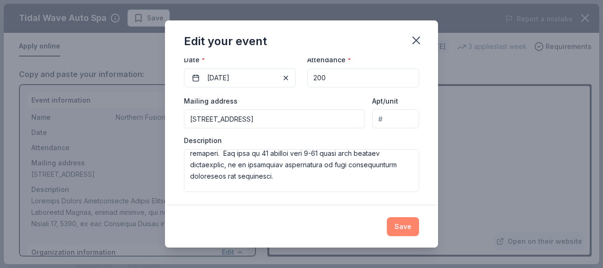
click at [398, 224] on button "Save" at bounding box center [403, 226] width 32 height 19
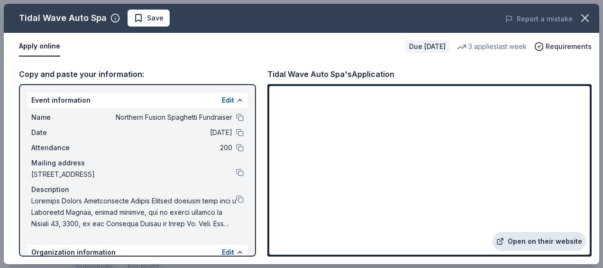
click at [512, 242] on link "Open on their website" at bounding box center [539, 240] width 93 height 19
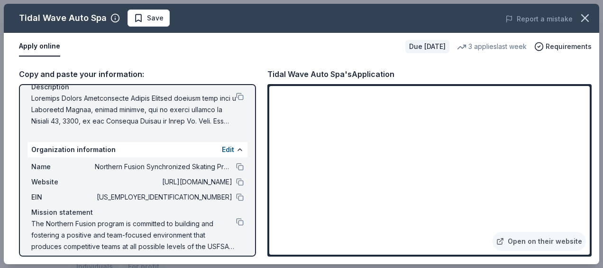
scroll to position [104, 0]
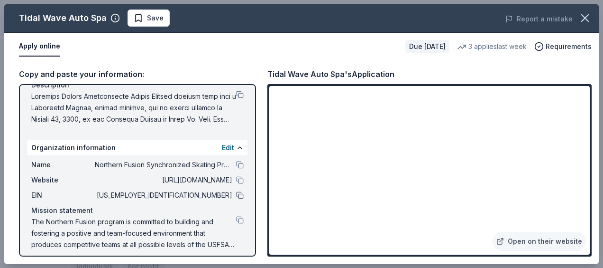
click at [236, 194] on button at bounding box center [240, 195] width 8 height 8
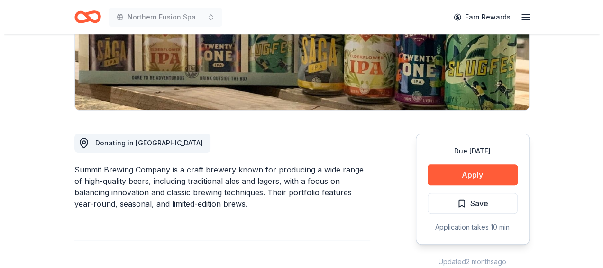
scroll to position [177, 0]
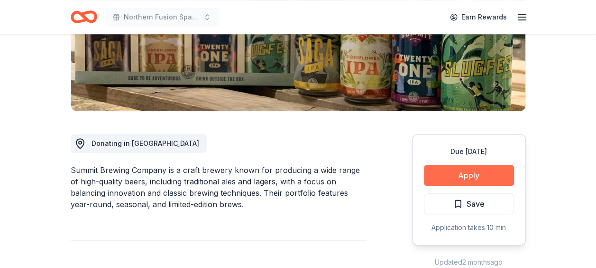
click at [435, 181] on button "Apply" at bounding box center [469, 175] width 90 height 21
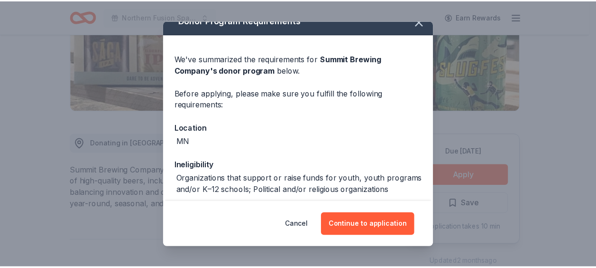
scroll to position [0, 0]
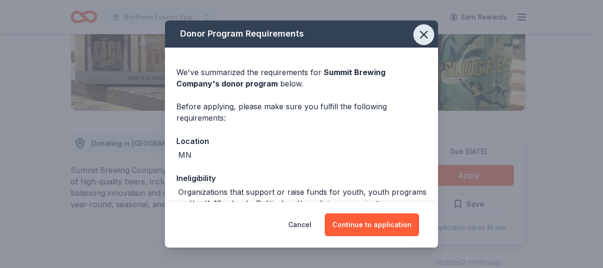
click at [418, 34] on icon "button" at bounding box center [423, 34] width 13 height 13
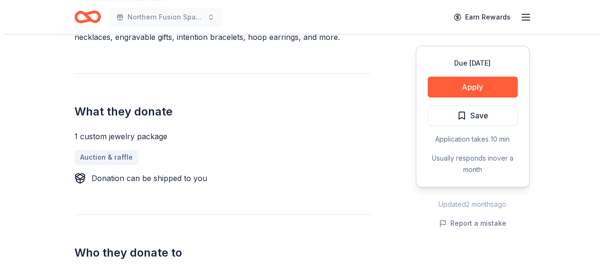
scroll to position [321, 0]
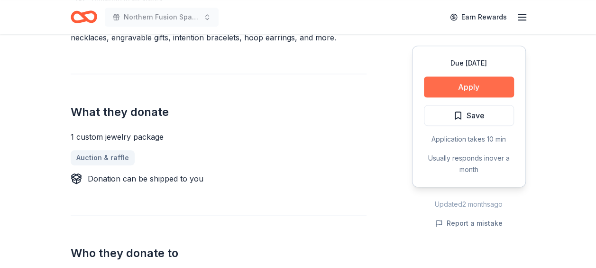
click at [436, 83] on button "Apply" at bounding box center [469, 86] width 90 height 21
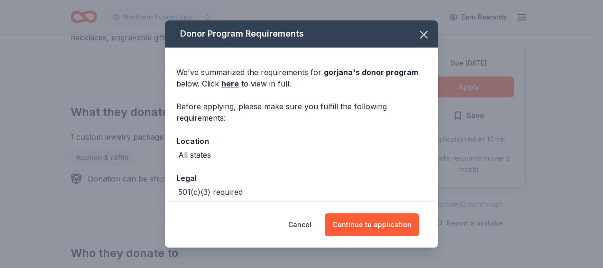
scroll to position [46, 0]
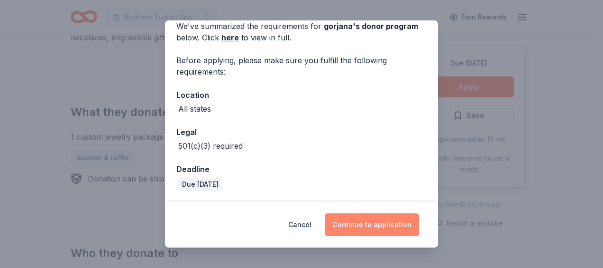
click at [346, 221] on button "Continue to application" at bounding box center [372, 224] width 94 height 23
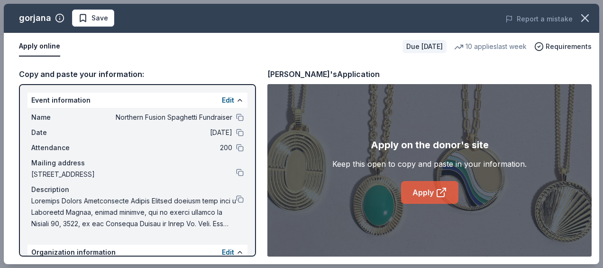
click at [417, 189] on link "Apply" at bounding box center [429, 192] width 57 height 23
click at [236, 200] on button at bounding box center [240, 199] width 8 height 8
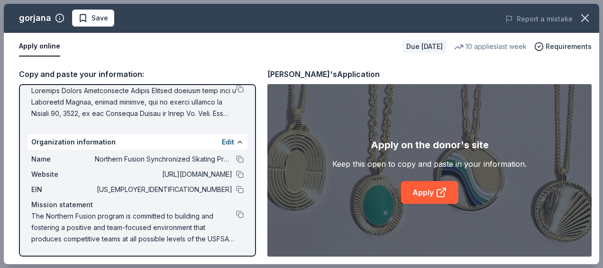
scroll to position [111, 0]
click at [236, 158] on button at bounding box center [240, 159] width 8 height 8
click at [236, 189] on button at bounding box center [240, 189] width 8 height 8
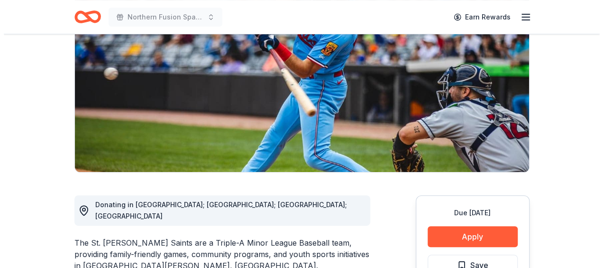
scroll to position [127, 0]
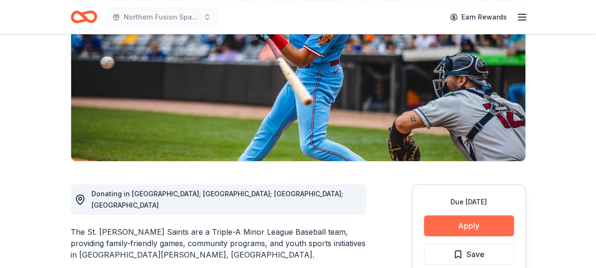
click at [445, 222] on button "Apply" at bounding box center [469, 225] width 90 height 21
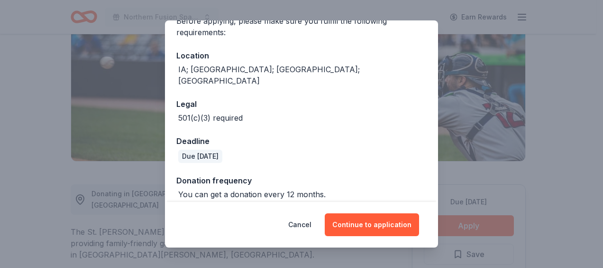
scroll to position [120, 0]
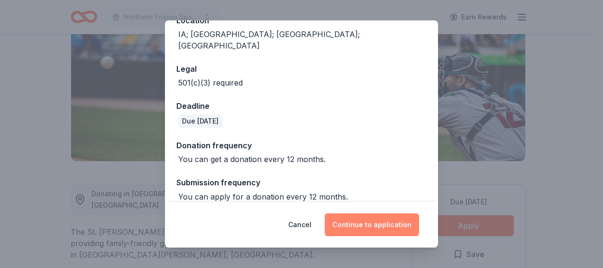
click at [354, 222] on button "Continue to application" at bounding box center [372, 224] width 94 height 23
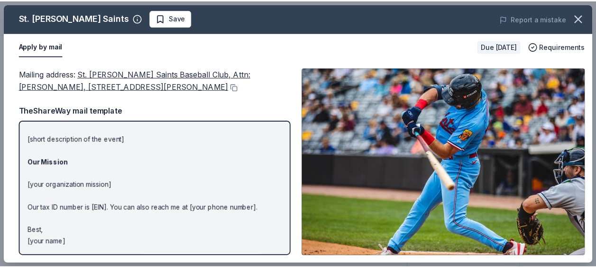
scroll to position [0, 0]
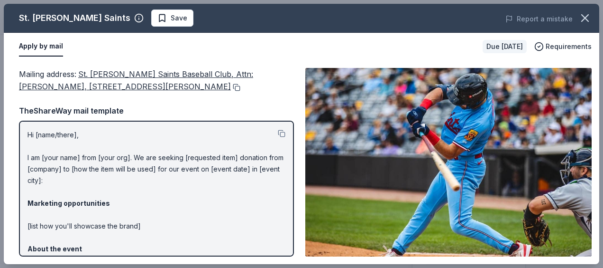
click at [231, 88] on button at bounding box center [235, 87] width 9 height 8
click at [278, 134] on button at bounding box center [282, 133] width 8 height 8
click at [584, 14] on icon "button" at bounding box center [585, 17] width 13 height 13
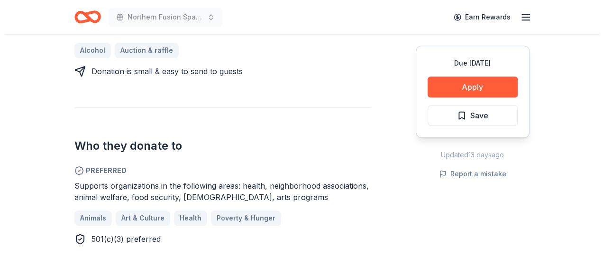
scroll to position [448, 0]
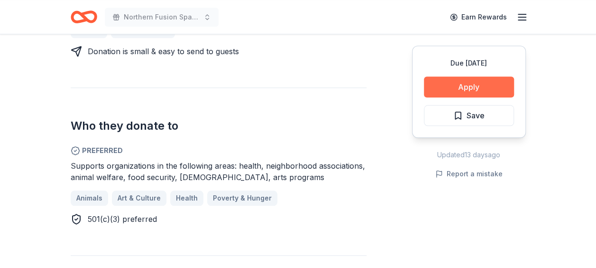
click at [463, 85] on button "Apply" at bounding box center [469, 86] width 90 height 21
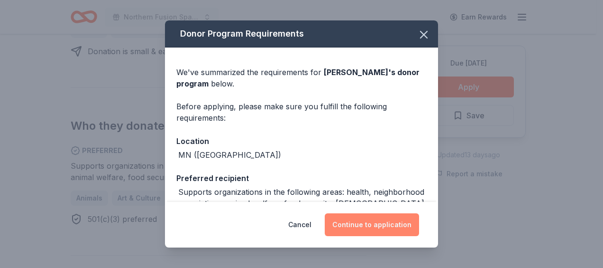
click at [376, 223] on button "Continue to application" at bounding box center [372, 224] width 94 height 23
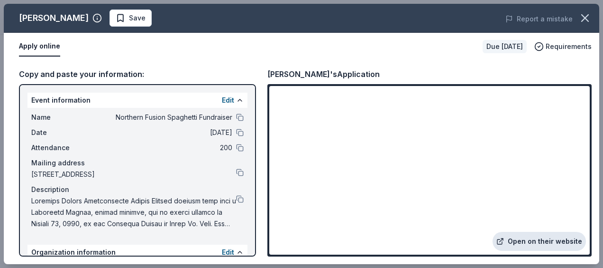
click at [504, 240] on icon at bounding box center [501, 241] width 8 height 8
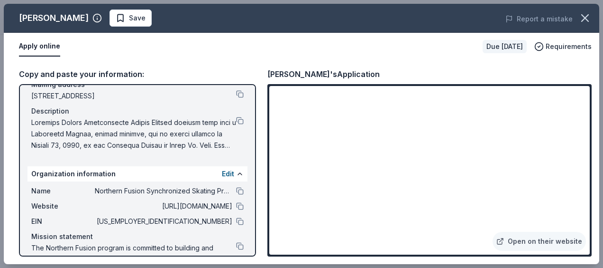
scroll to position [79, 0]
click at [236, 222] on button at bounding box center [240, 220] width 8 height 8
click at [236, 118] on button at bounding box center [240, 120] width 8 height 8
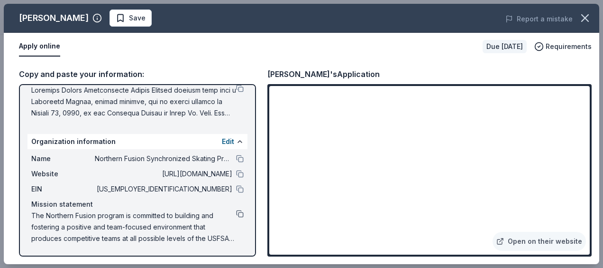
click at [236, 211] on button at bounding box center [240, 214] width 8 height 8
click at [236, 176] on button at bounding box center [240, 174] width 8 height 8
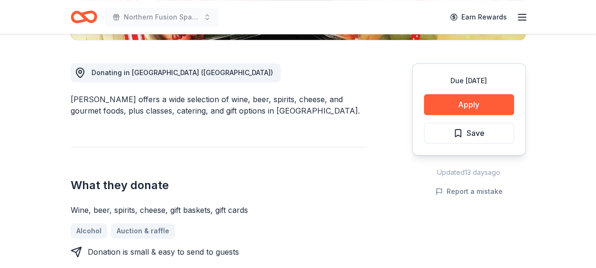
scroll to position [248, 0]
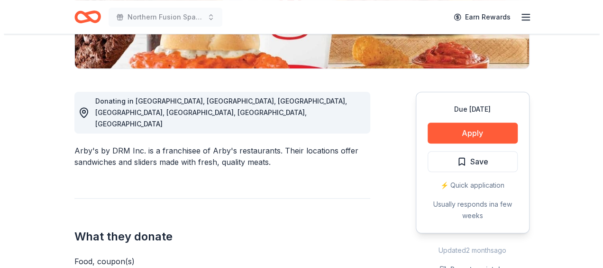
scroll to position [221, 0]
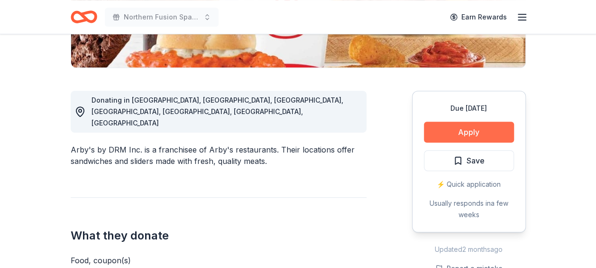
click at [478, 130] on button "Apply" at bounding box center [469, 131] width 90 height 21
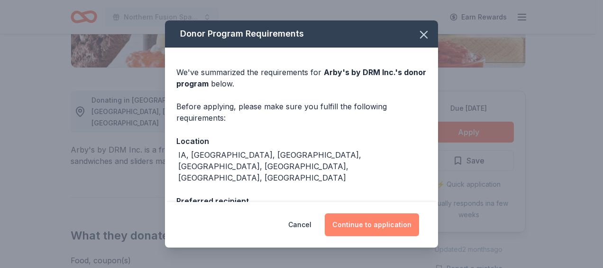
click at [384, 222] on button "Continue to application" at bounding box center [372, 224] width 94 height 23
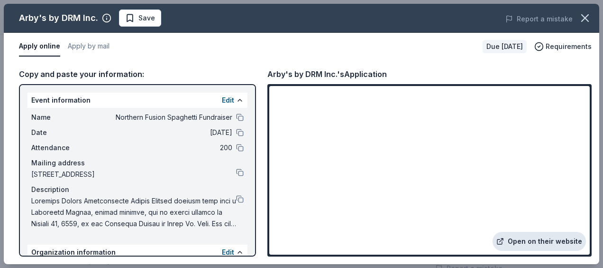
click at [510, 236] on link "Open on their website" at bounding box center [539, 240] width 93 height 19
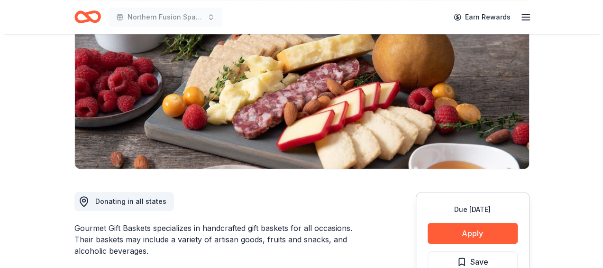
scroll to position [119, 0]
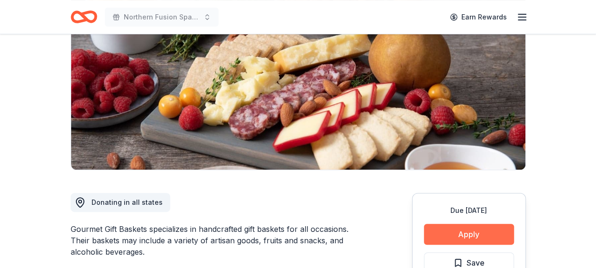
click at [444, 238] on button "Apply" at bounding box center [469, 233] width 90 height 21
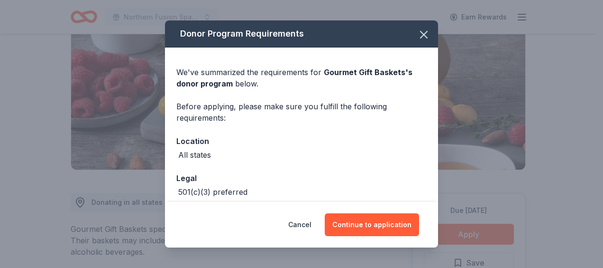
scroll to position [46, 0]
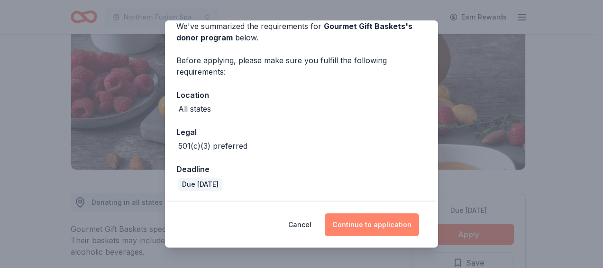
click at [347, 226] on button "Continue to application" at bounding box center [372, 224] width 94 height 23
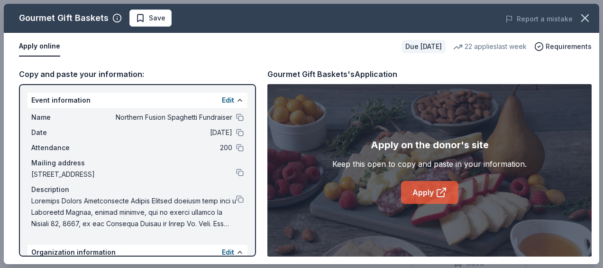
click at [414, 195] on link "Apply" at bounding box center [429, 192] width 57 height 23
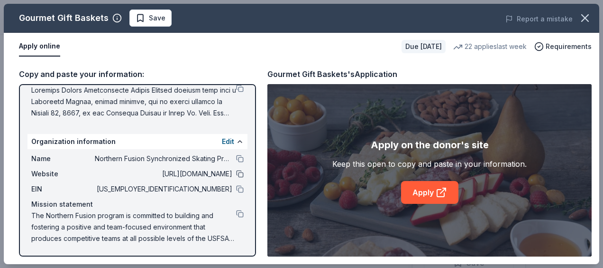
click at [236, 176] on button at bounding box center [240, 174] width 8 height 8
click at [236, 212] on button at bounding box center [240, 214] width 8 height 8
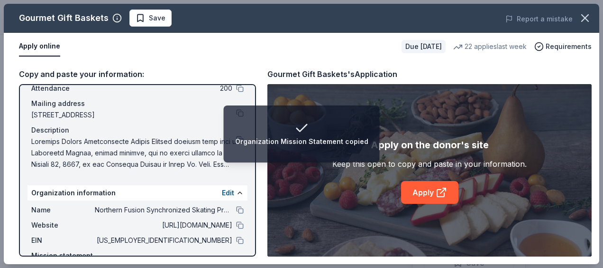
scroll to position [52, 0]
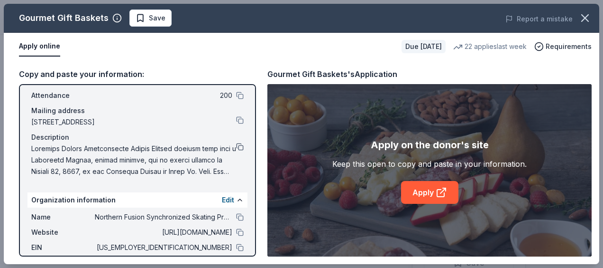
click at [236, 146] on button at bounding box center [240, 147] width 8 height 8
click at [236, 244] on button at bounding box center [240, 247] width 8 height 8
